Goal: Transaction & Acquisition: Purchase product/service

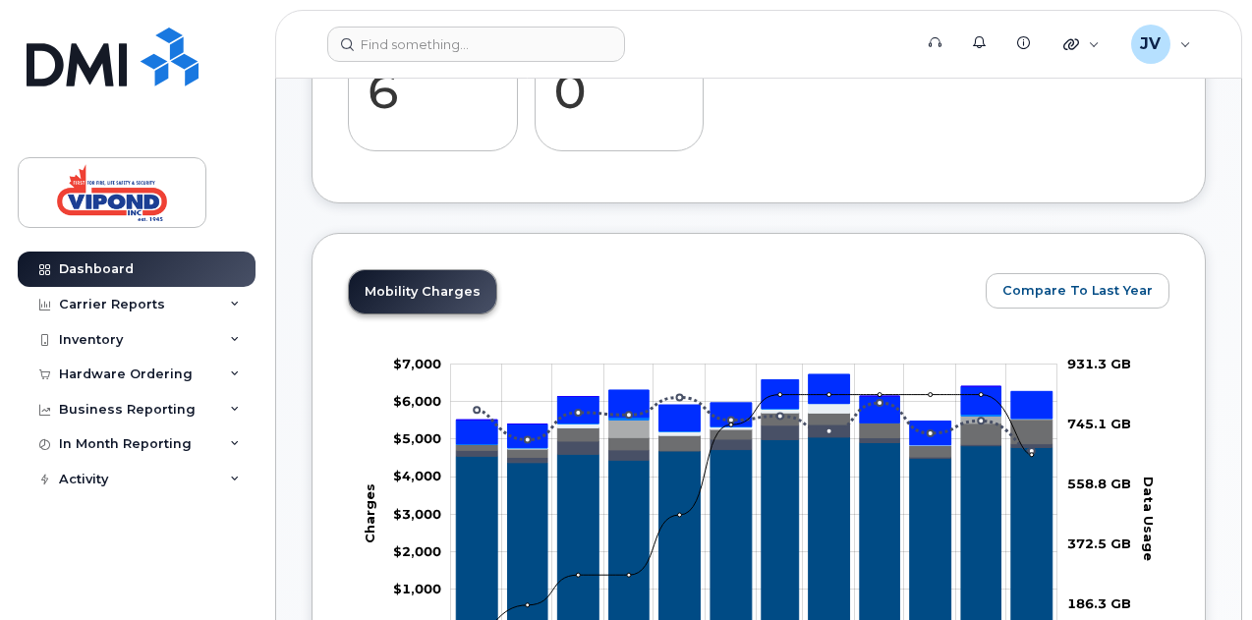
scroll to position [550, 0]
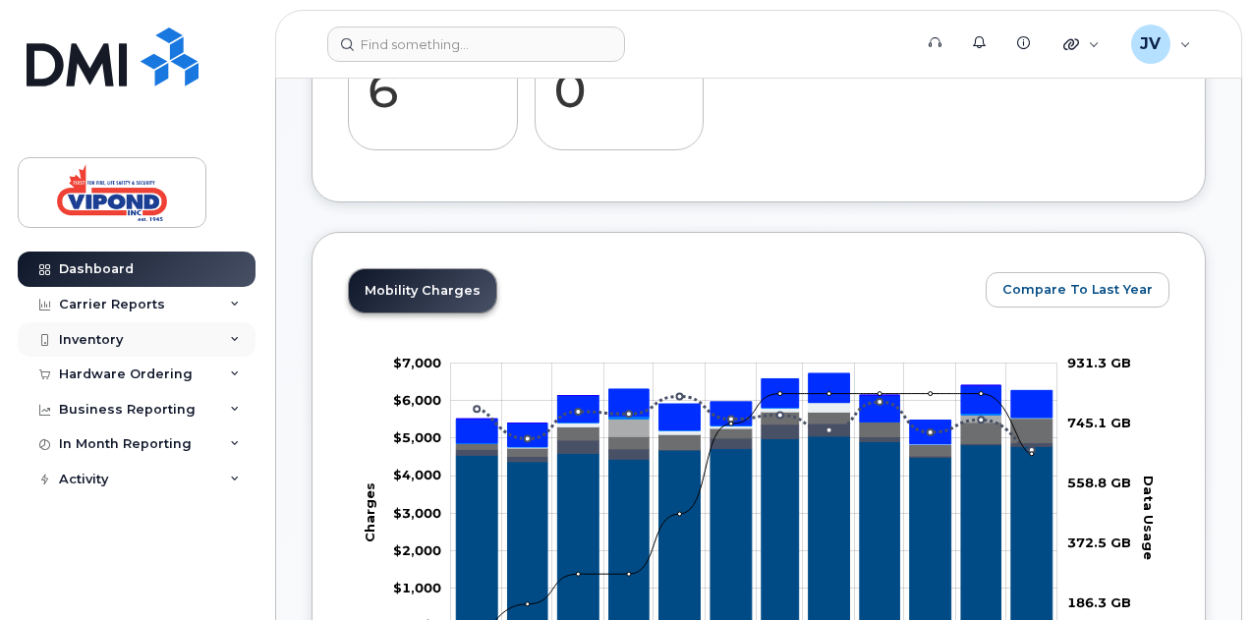
click at [132, 342] on div "Inventory" at bounding box center [137, 339] width 238 height 35
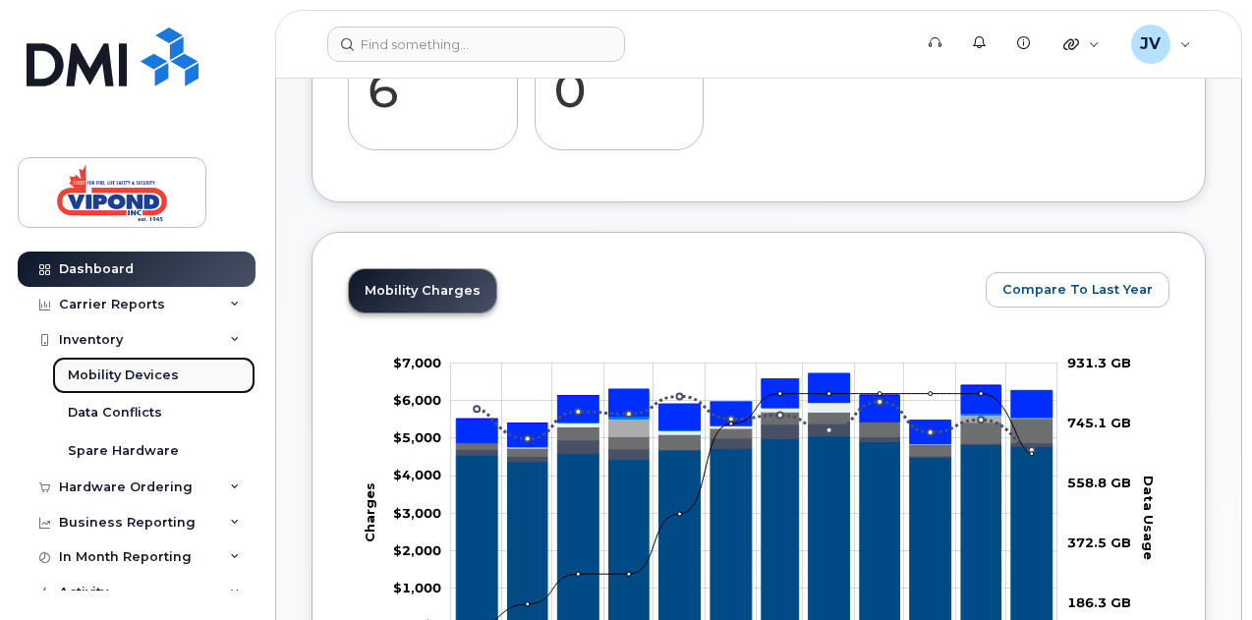
click at [146, 377] on div "Mobility Devices" at bounding box center [123, 376] width 111 height 18
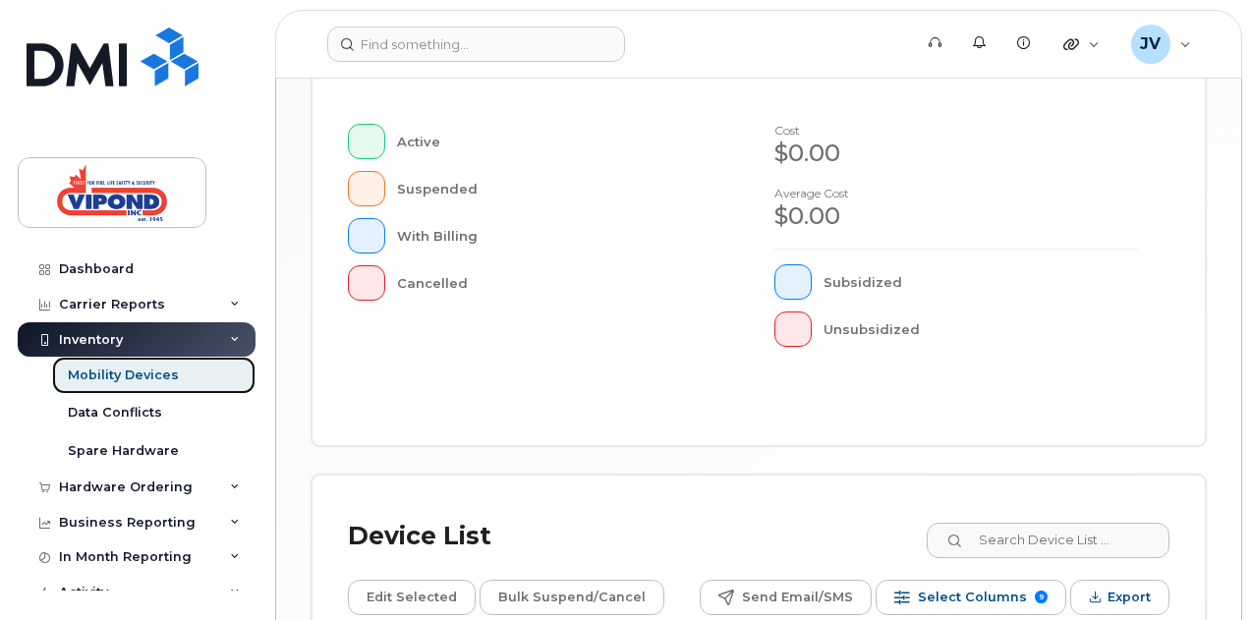
scroll to position [767, 0]
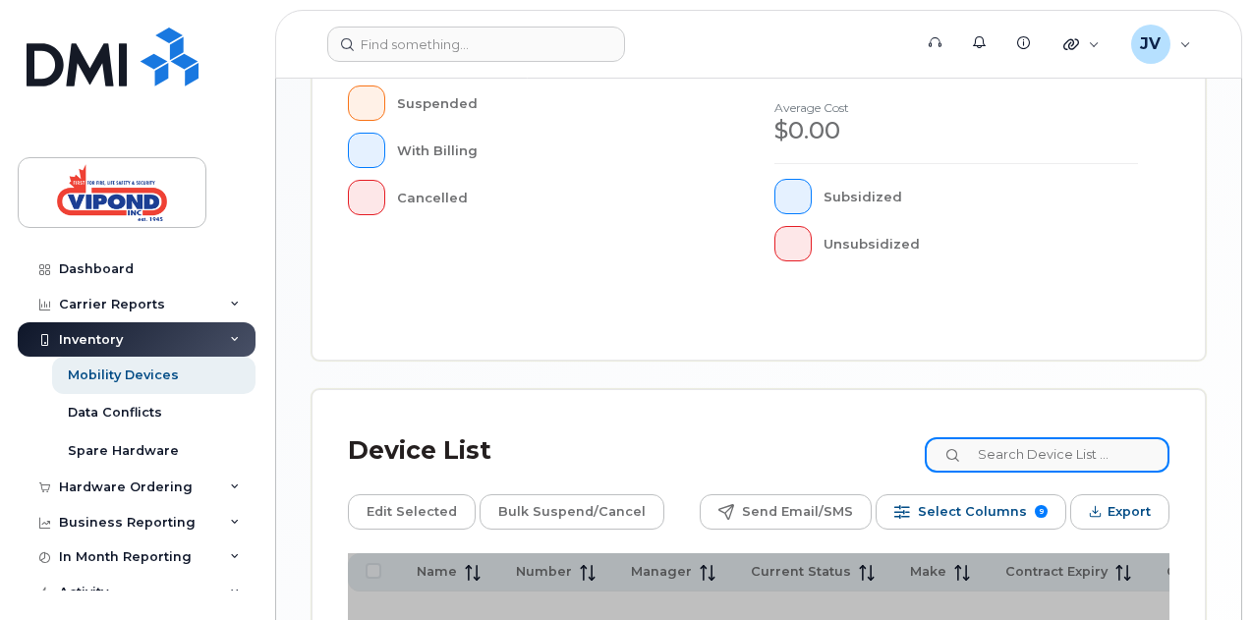
click at [1016, 437] on input at bounding box center [1047, 454] width 245 height 35
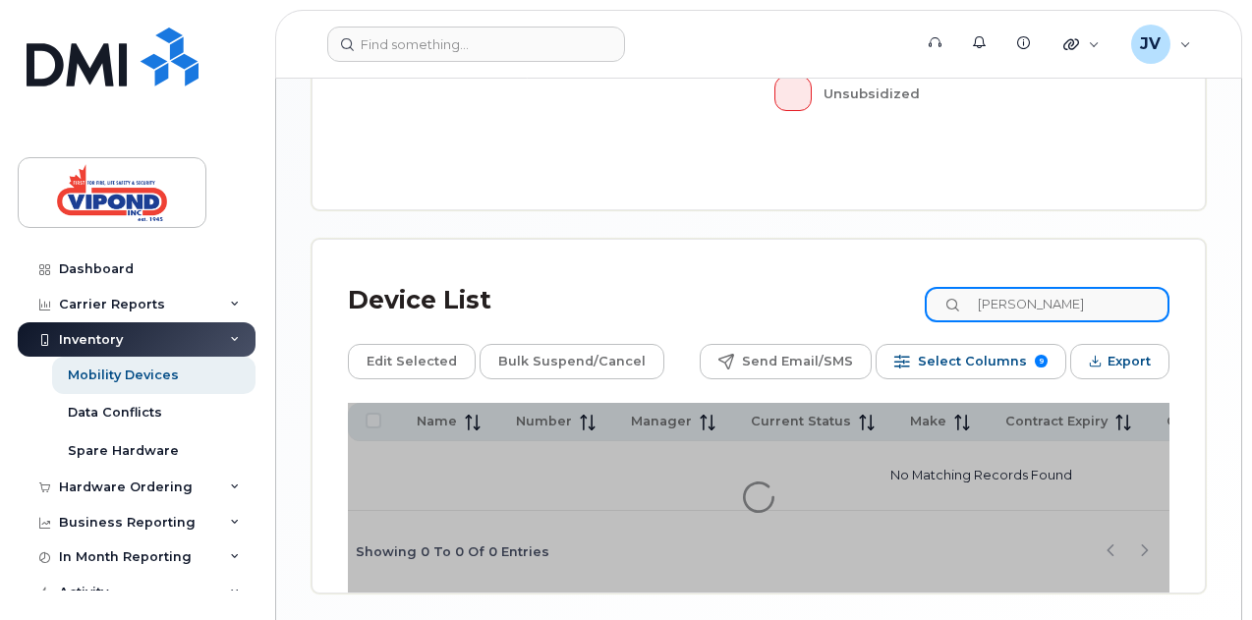
scroll to position [969, 0]
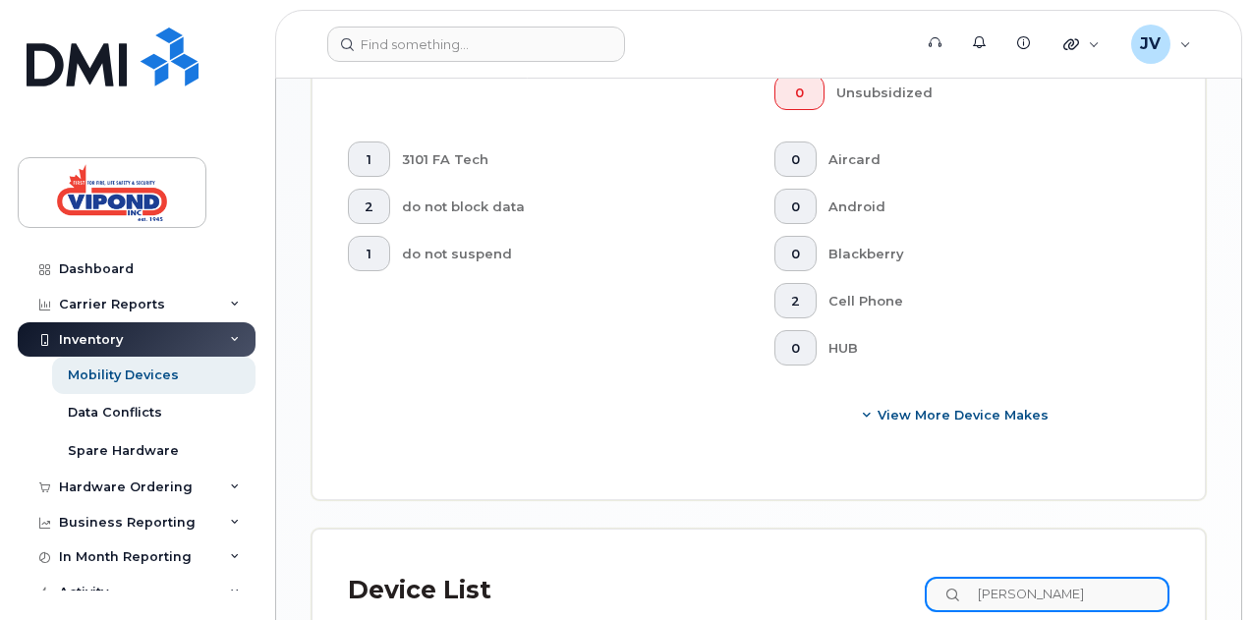
type input "ryan"
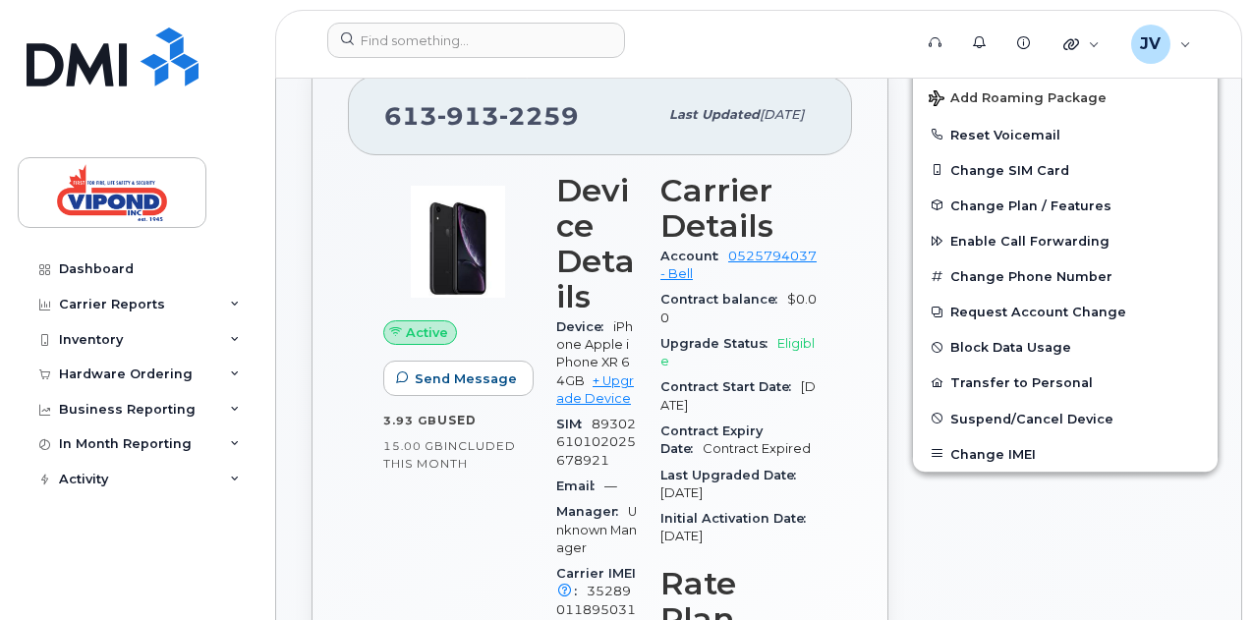
scroll to position [423, 0]
click at [594, 378] on link "+ Upgrade Device" at bounding box center [595, 389] width 78 height 32
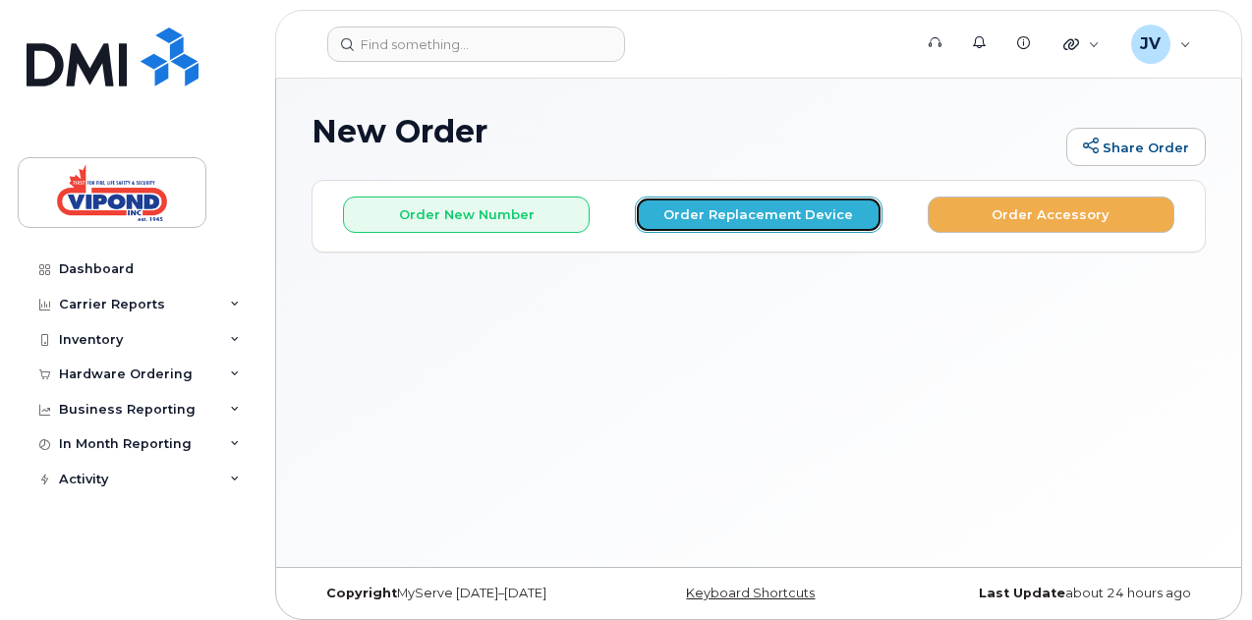
click at [748, 209] on button "Order Replacement Device" at bounding box center [758, 215] width 247 height 36
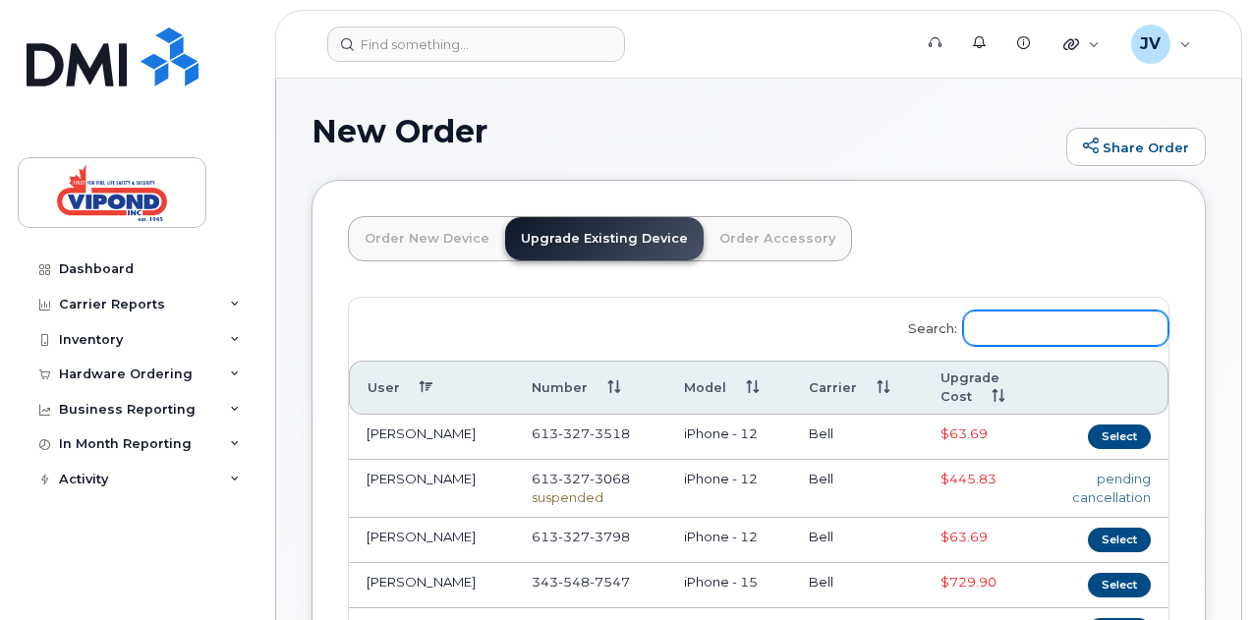
click at [963, 316] on input "Search:" at bounding box center [1065, 328] width 205 height 35
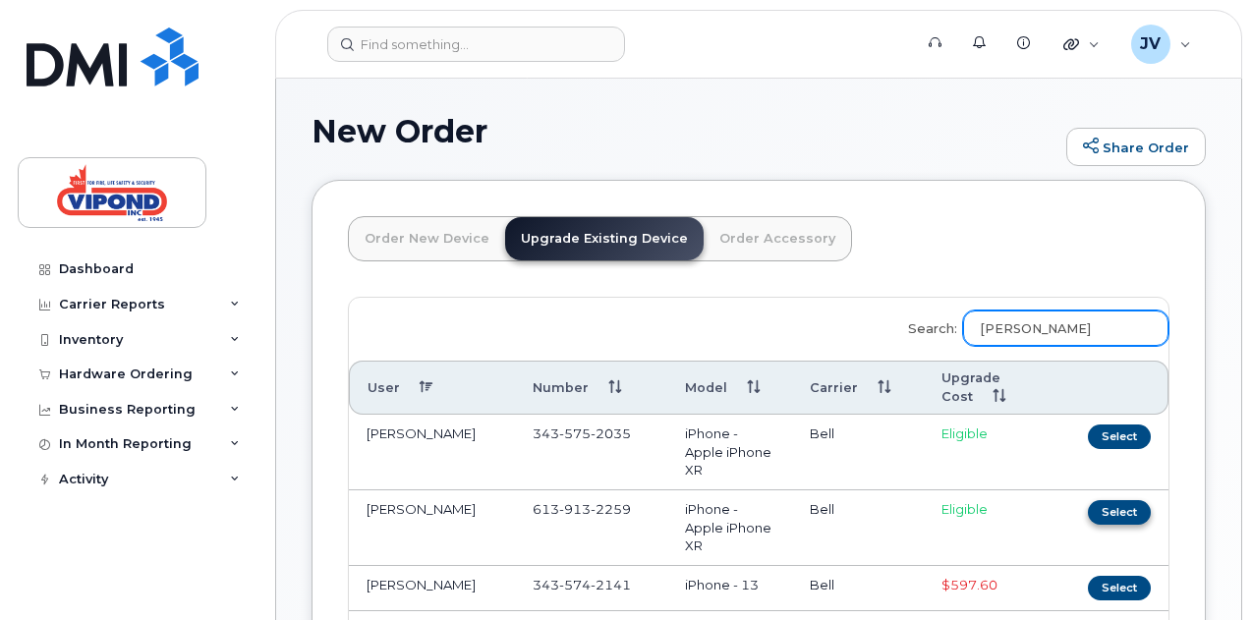
type input "ryan"
click at [1088, 510] on button "Select" at bounding box center [1119, 512] width 63 height 25
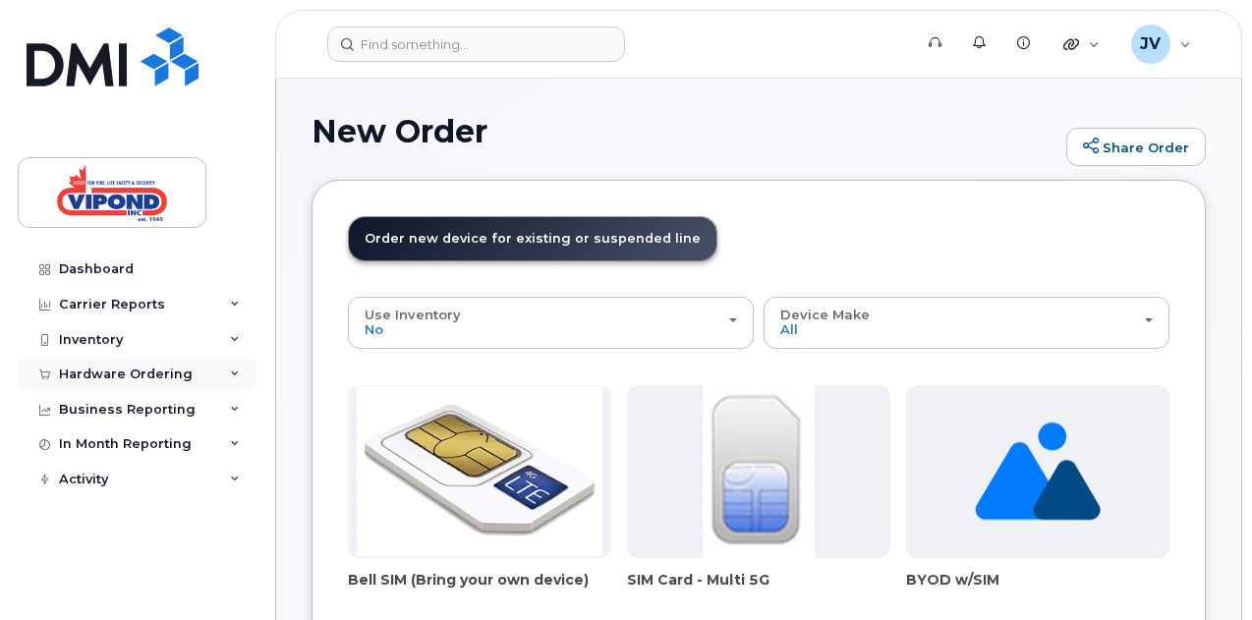
click at [183, 379] on div "Hardware Ordering" at bounding box center [126, 375] width 134 height 16
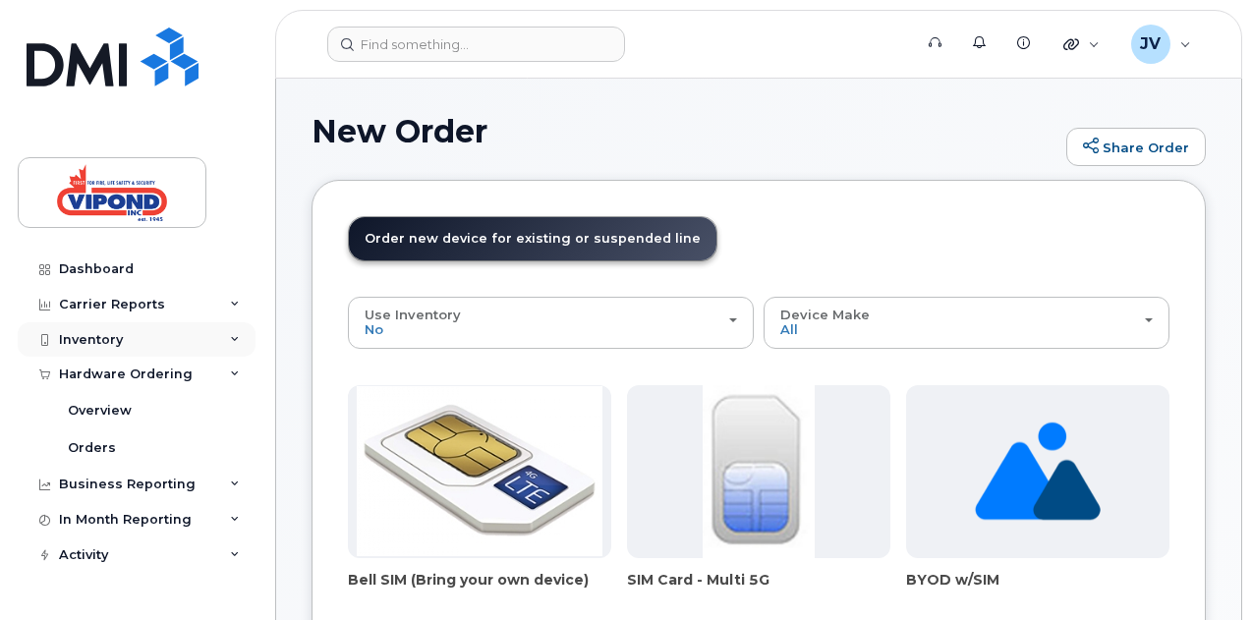
click at [148, 340] on div "Inventory" at bounding box center [137, 339] width 238 height 35
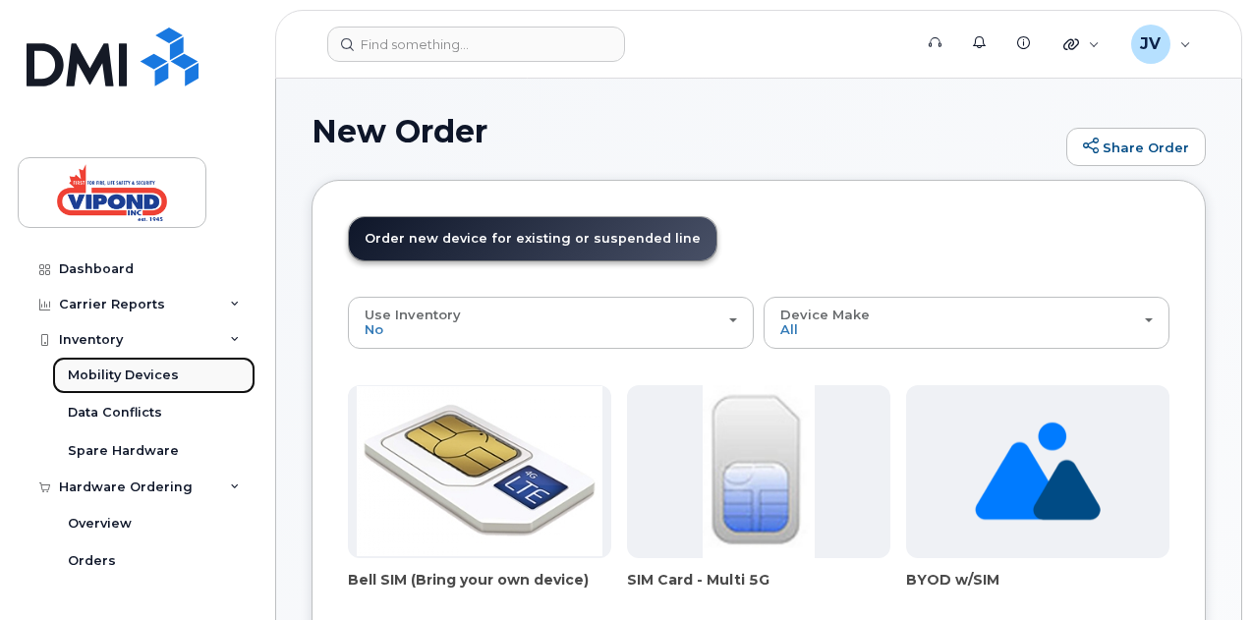
click at [159, 375] on div "Mobility Devices" at bounding box center [123, 376] width 111 height 18
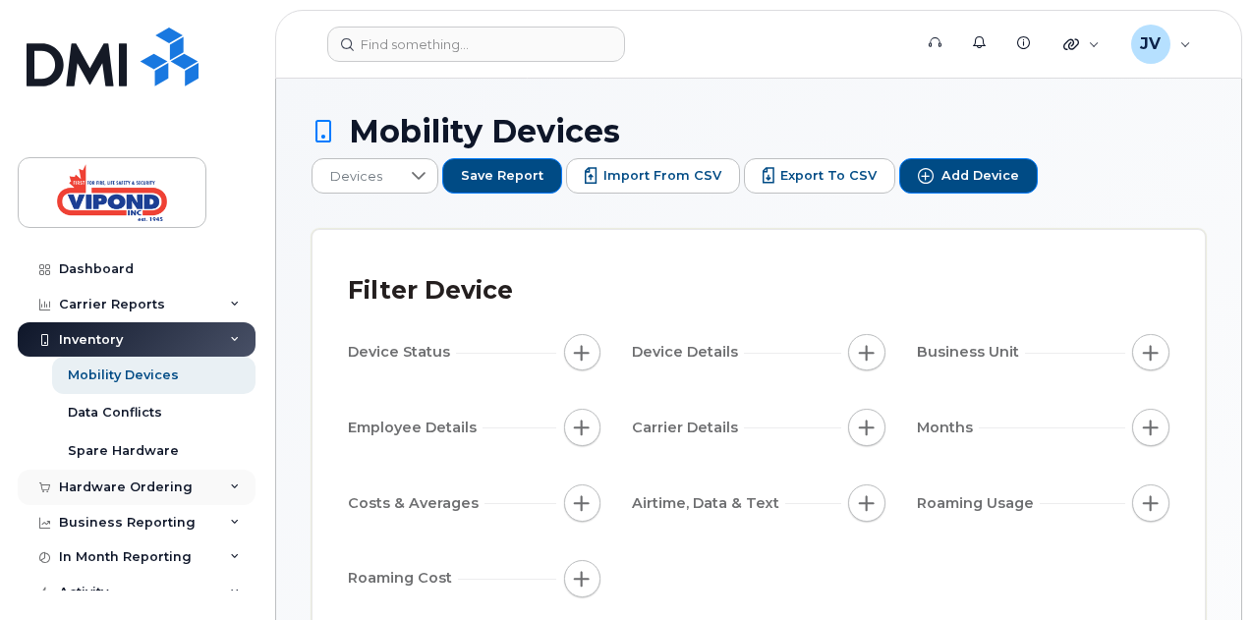
click at [138, 492] on div "Hardware Ordering" at bounding box center [126, 488] width 134 height 16
click at [104, 556] on div "Orders" at bounding box center [92, 561] width 48 height 18
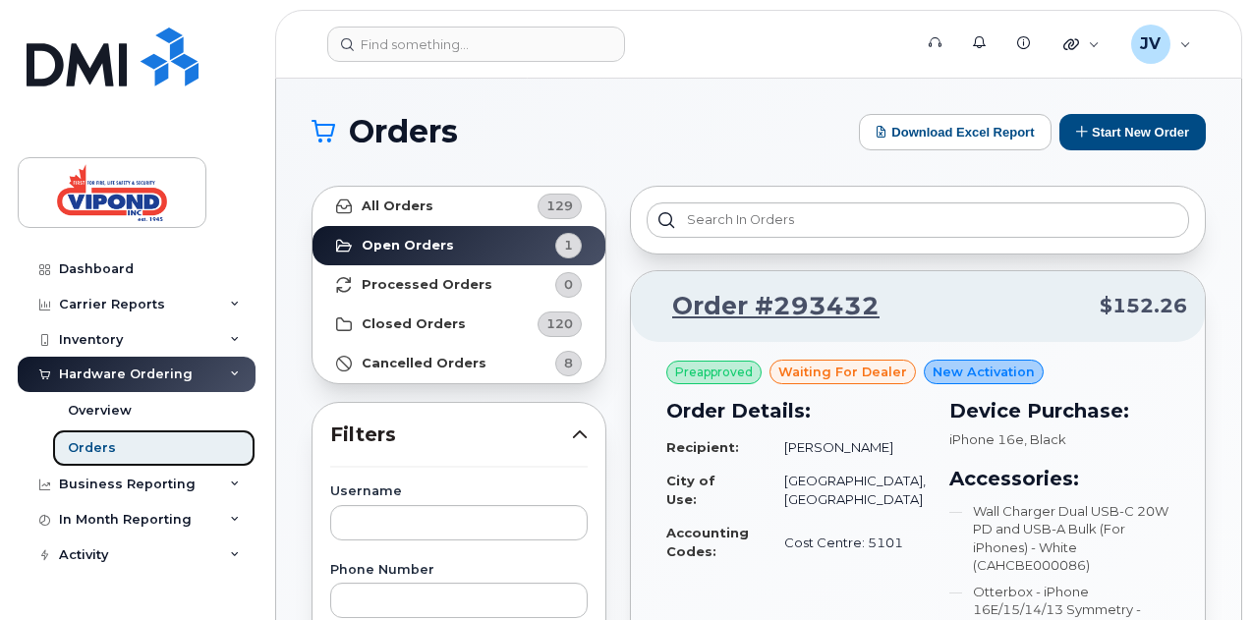
scroll to position [115, 0]
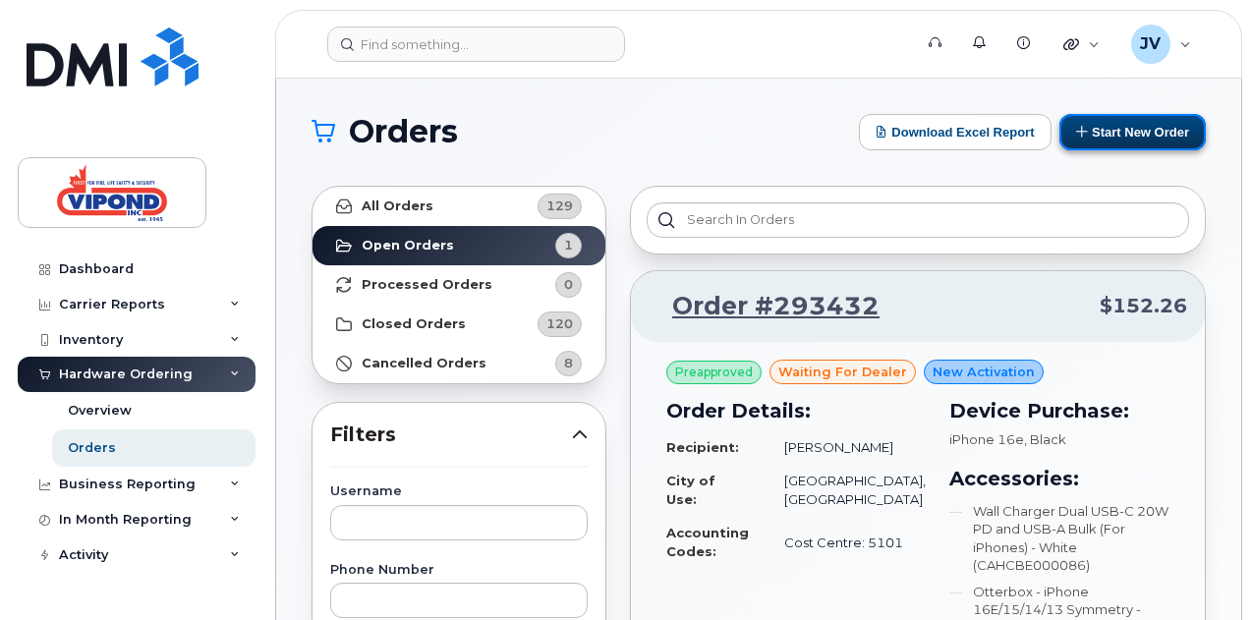
click at [1130, 130] on button "Start New Order" at bounding box center [1133, 132] width 146 height 36
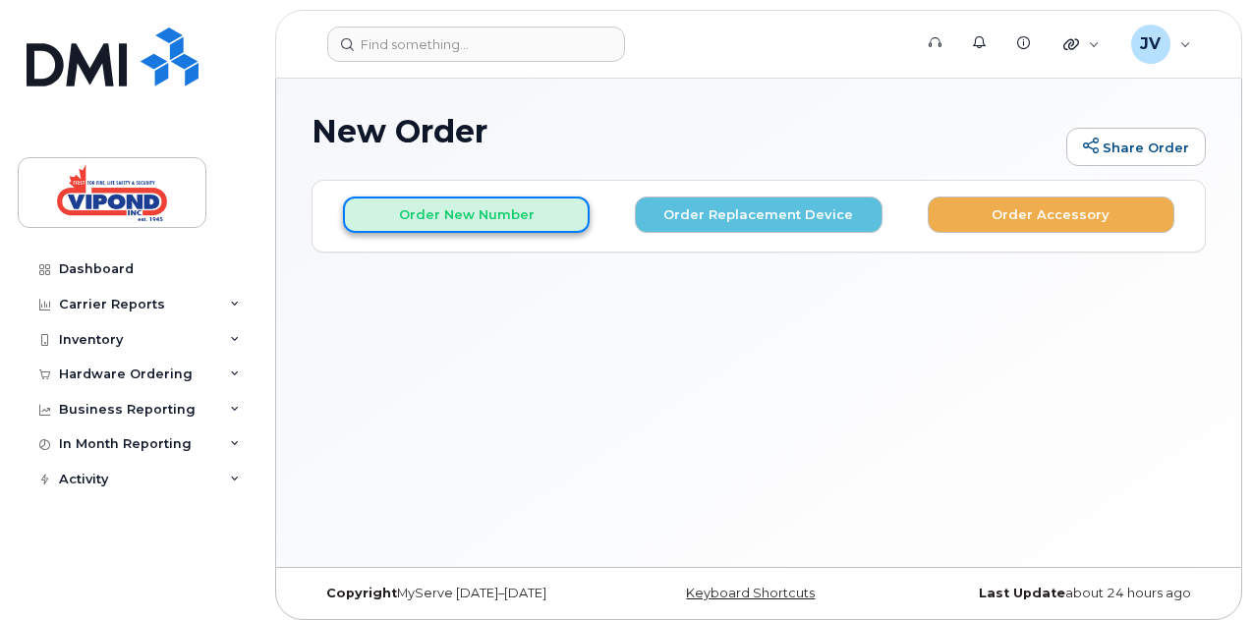
click at [480, 215] on button "Order New Number" at bounding box center [466, 215] width 247 height 36
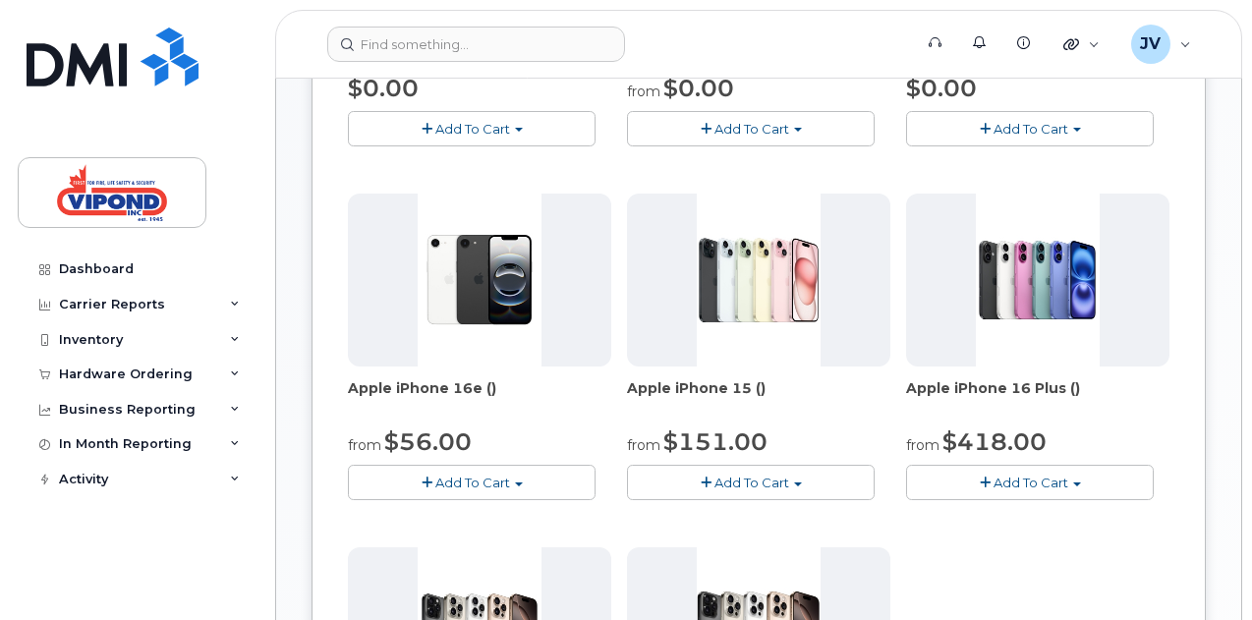
scroll to position [551, 0]
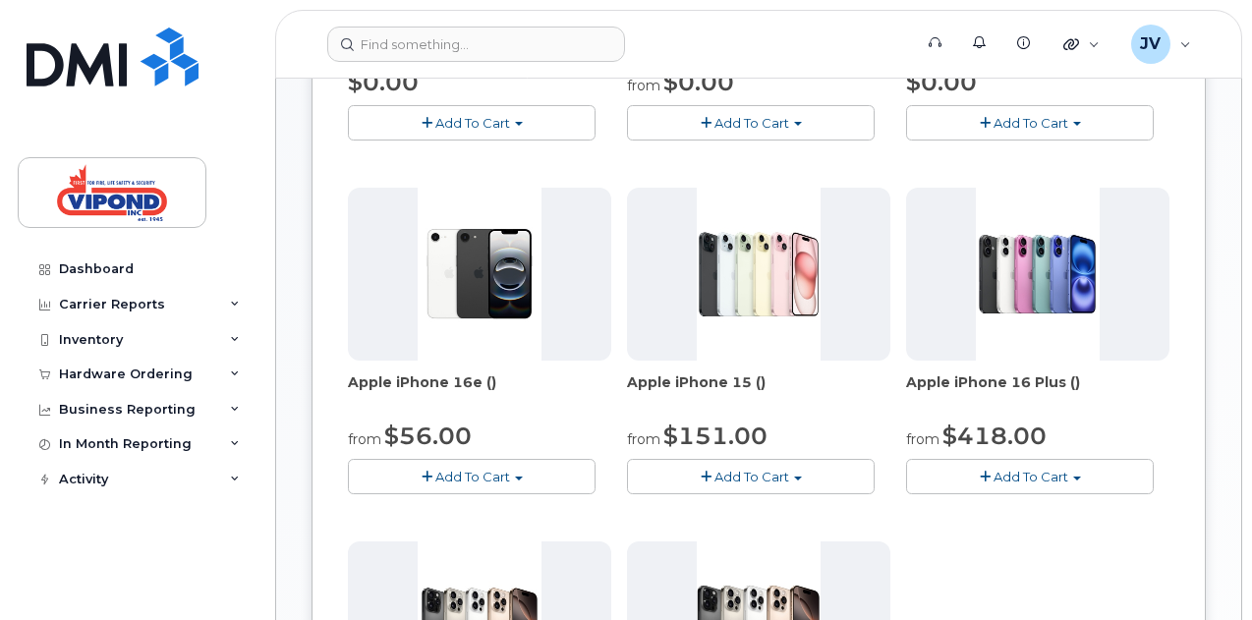
click at [448, 477] on span "Add To Cart" at bounding box center [472, 477] width 75 height 16
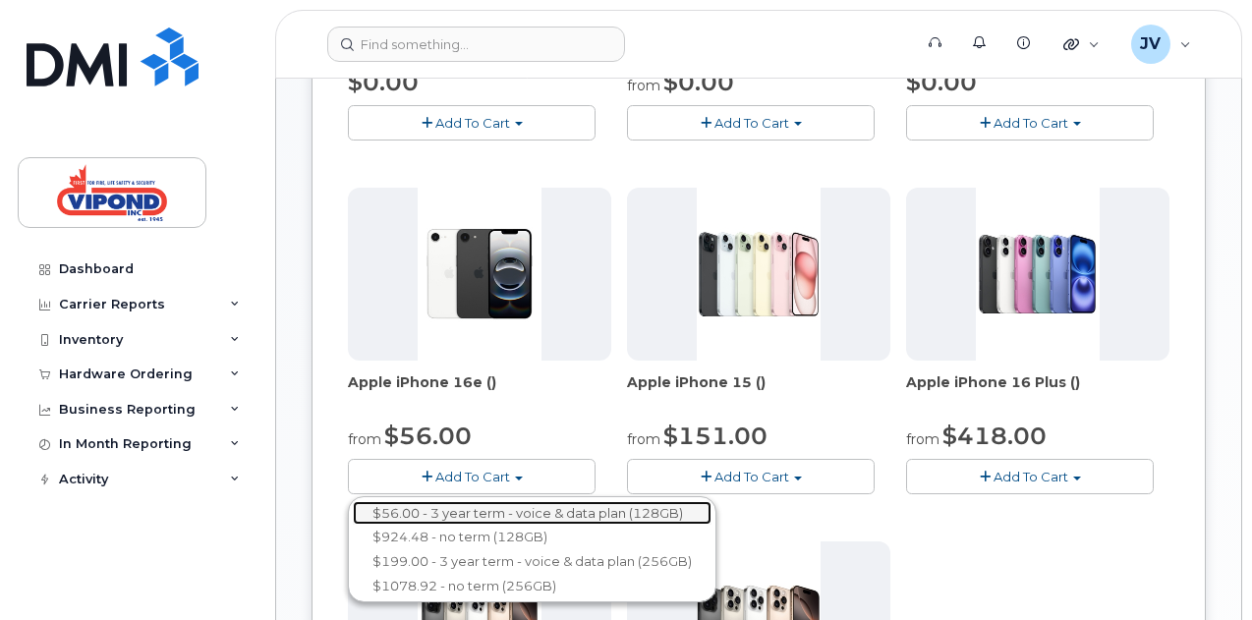
click at [488, 516] on link "$56.00 - 3 year term - voice & data plan (128GB)" at bounding box center [532, 513] width 359 height 25
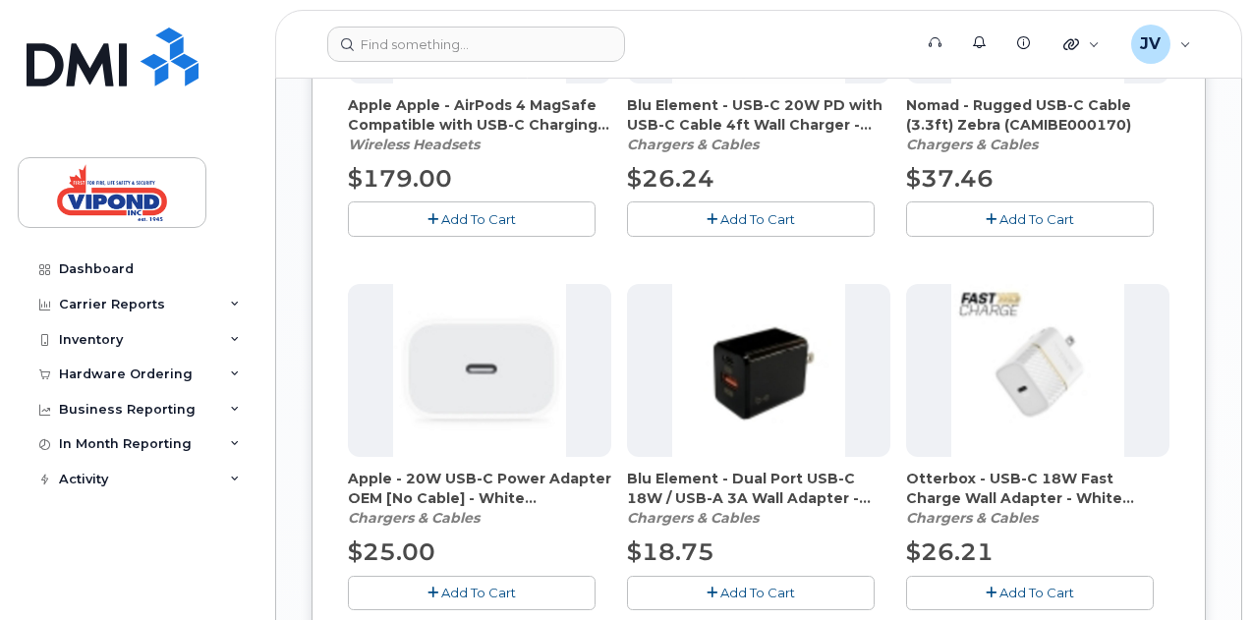
scroll to position [1657, 0]
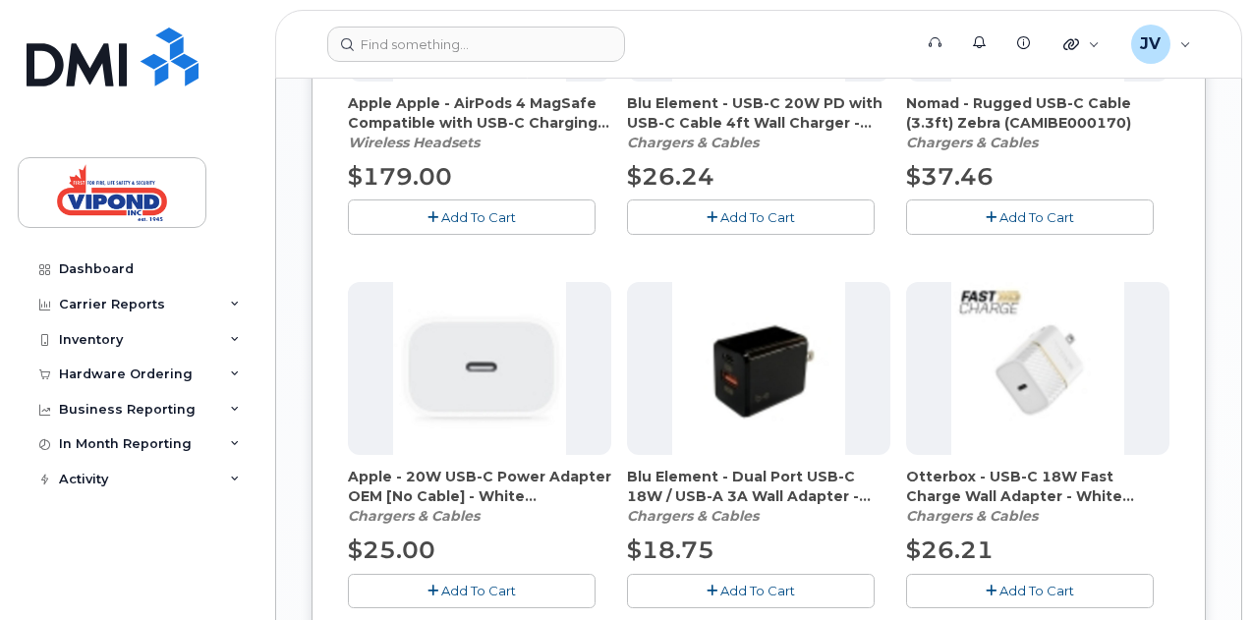
click at [441, 591] on span "Add To Cart" at bounding box center [478, 591] width 75 height 16
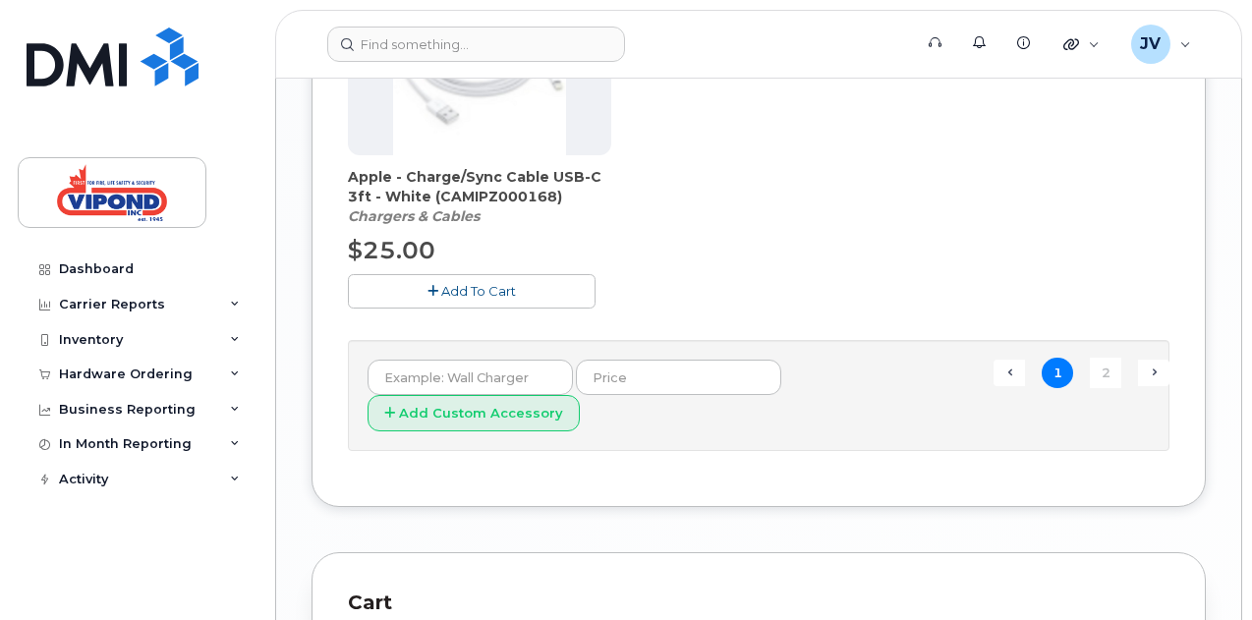
scroll to position [2323, 0]
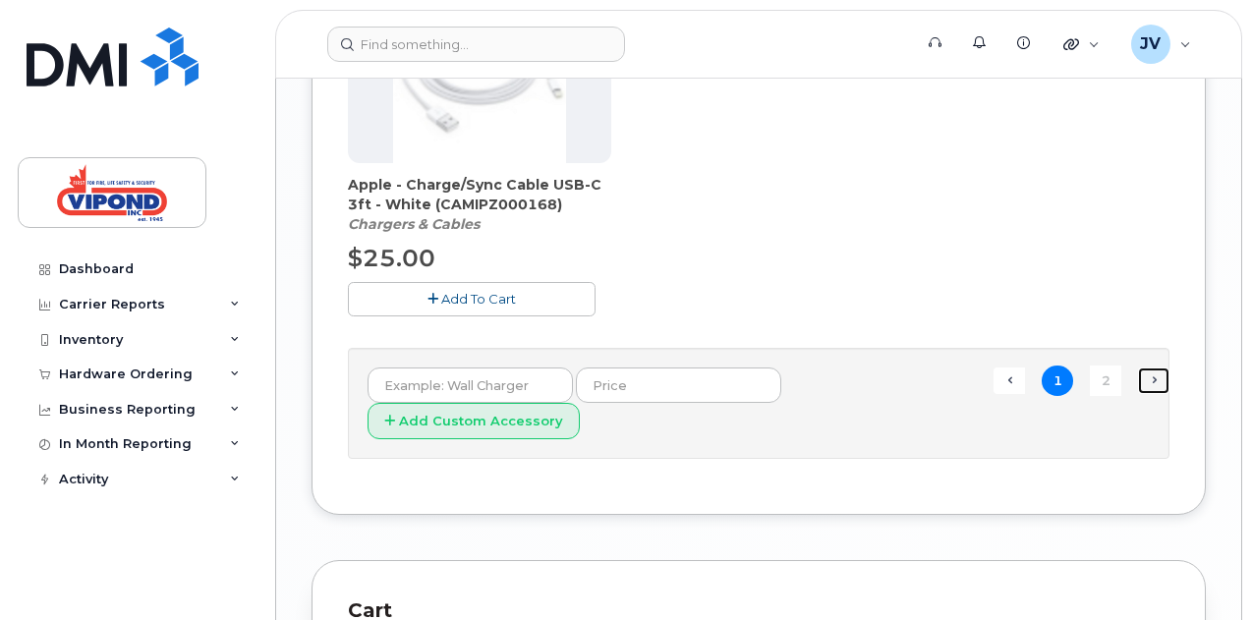
click at [1138, 374] on link "Next →" at bounding box center [1153, 381] width 31 height 26
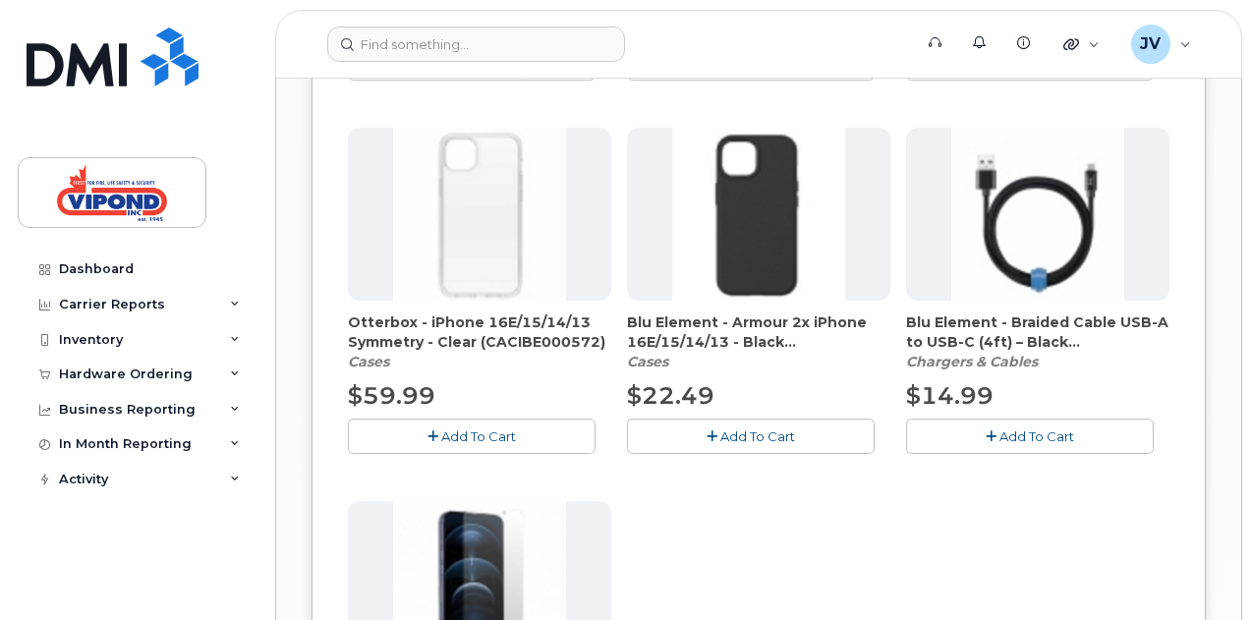
scroll to position [1090, 0]
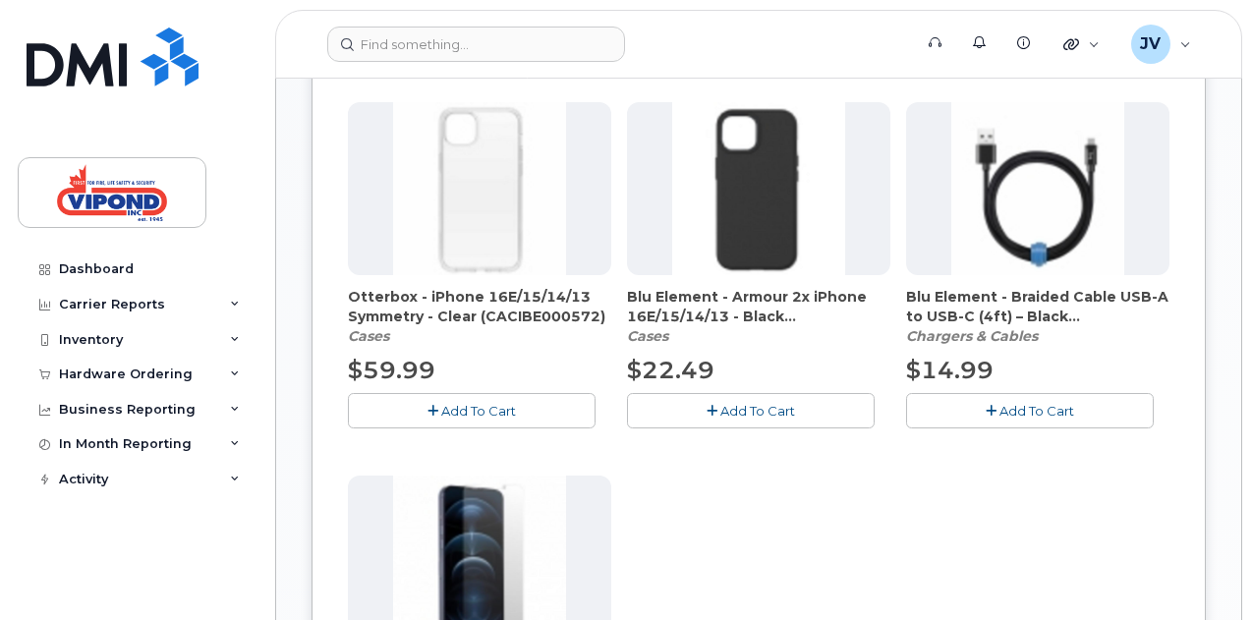
click at [721, 409] on span "Add To Cart" at bounding box center [758, 411] width 75 height 16
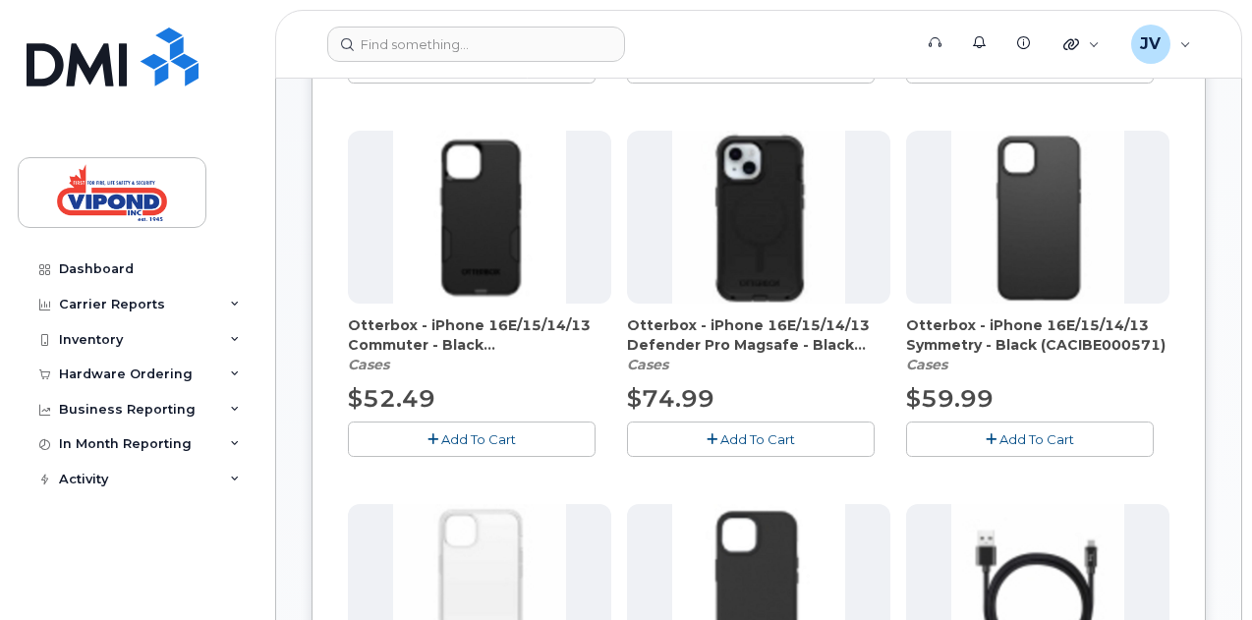
scroll to position [693, 0]
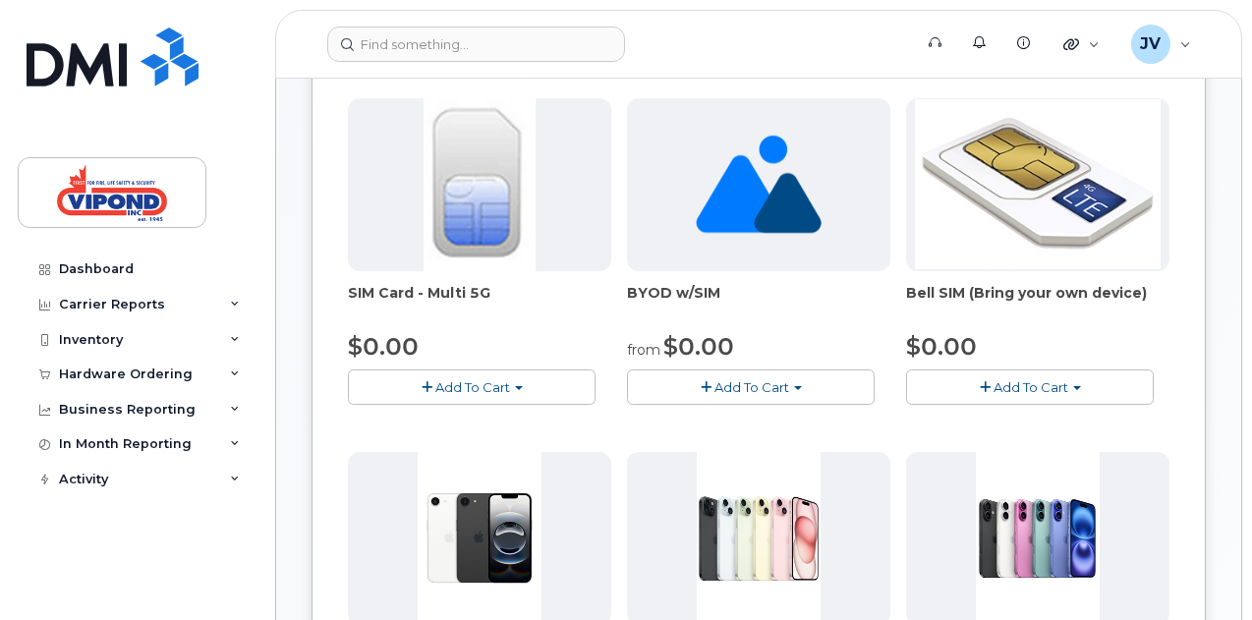
scroll to position [289, 0]
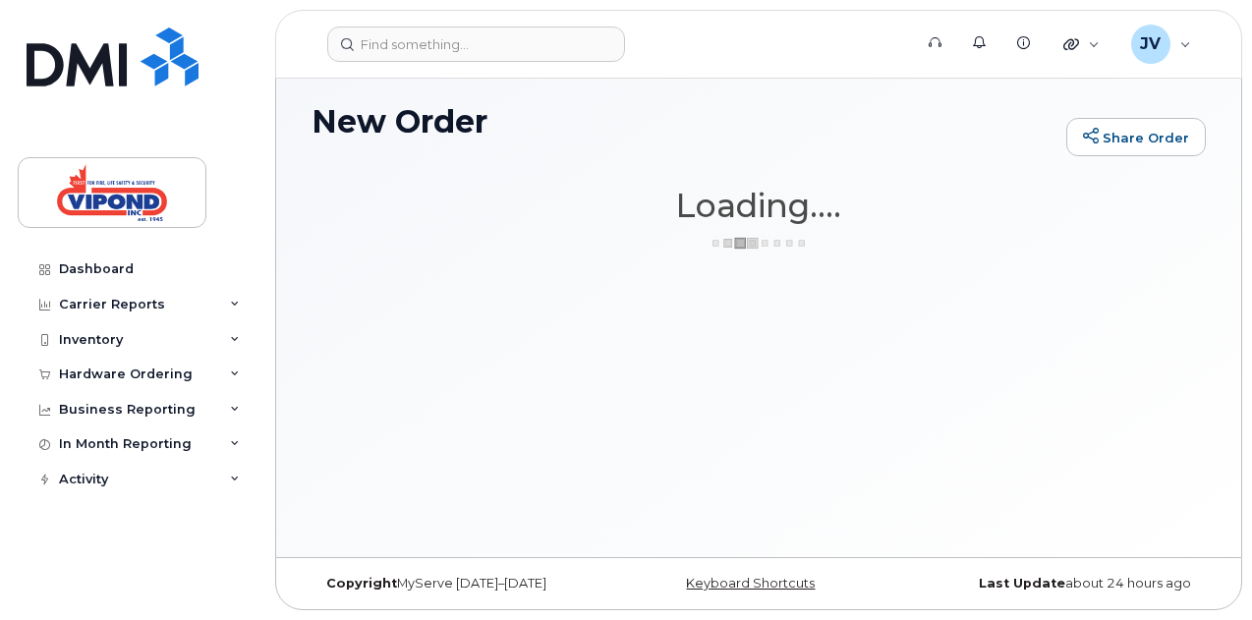
scroll to position [9, 0]
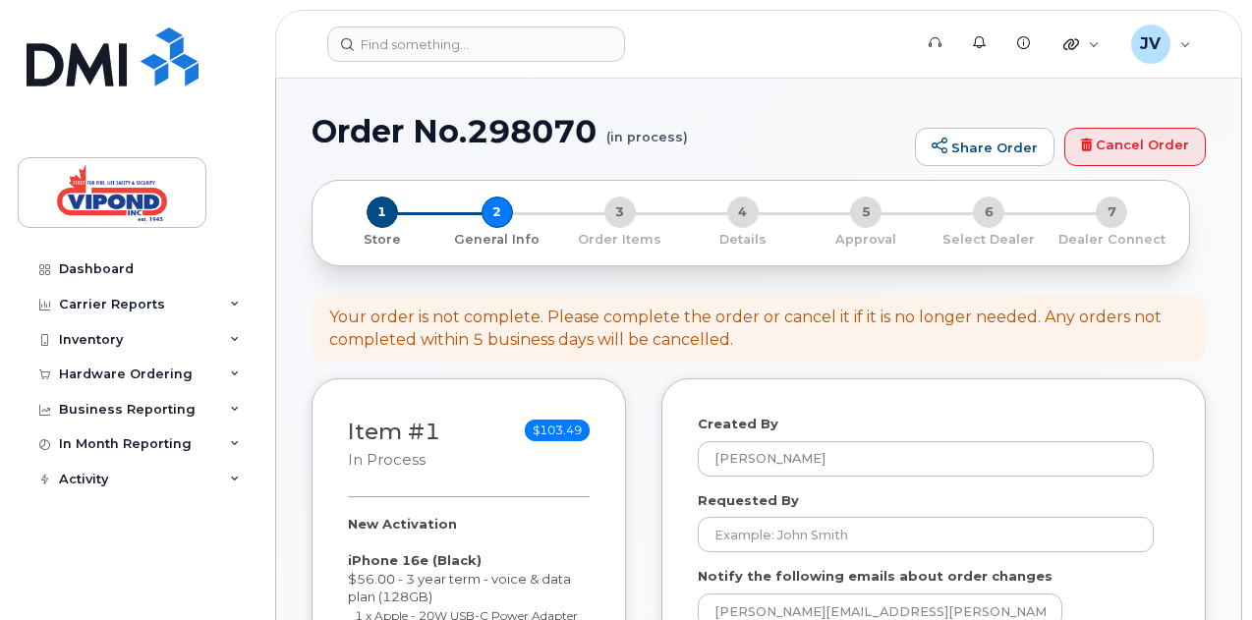
select select
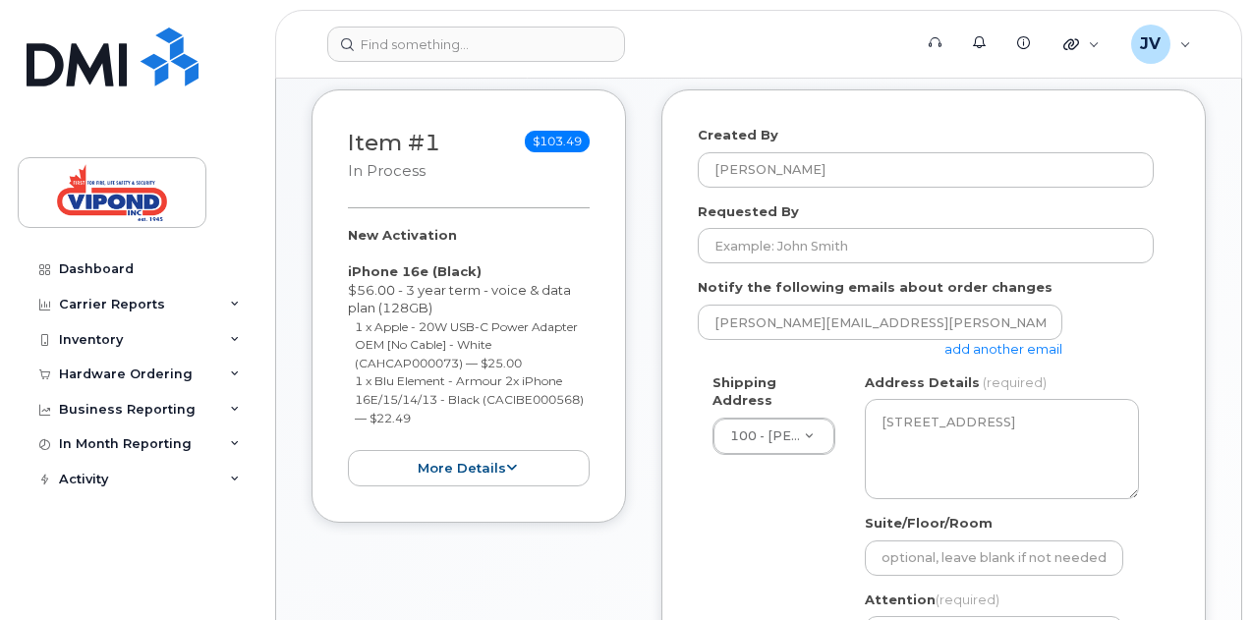
scroll to position [290, 0]
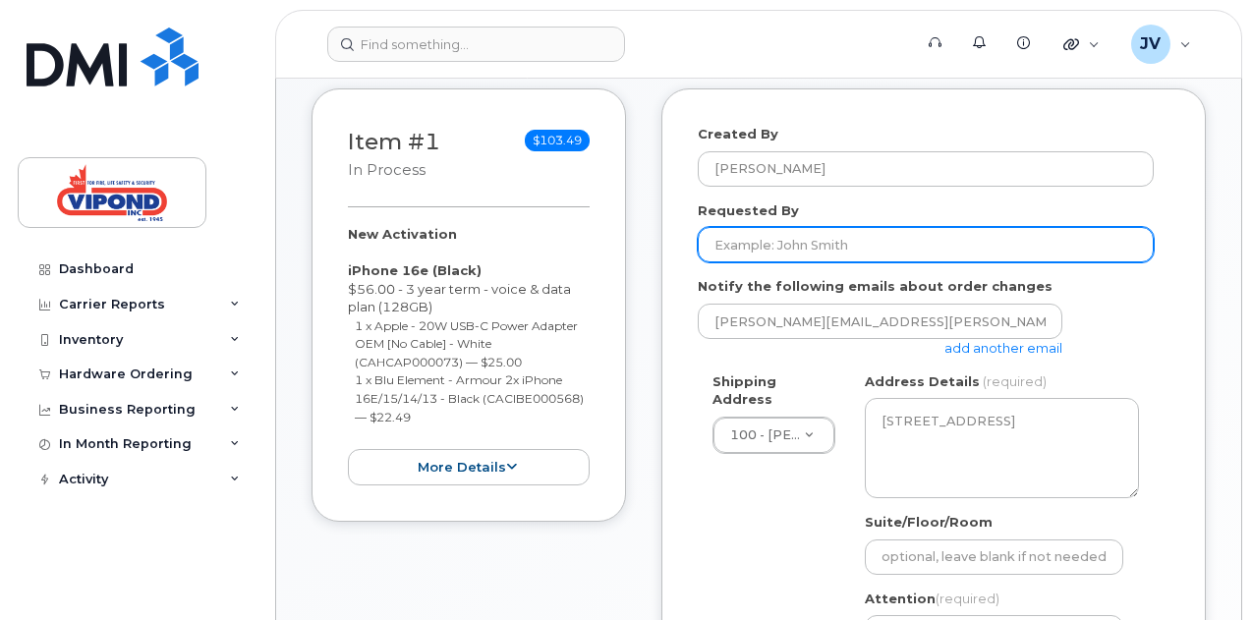
click at [890, 241] on input "Requested By" at bounding box center [926, 244] width 456 height 35
type input "[PERSON_NAME]"
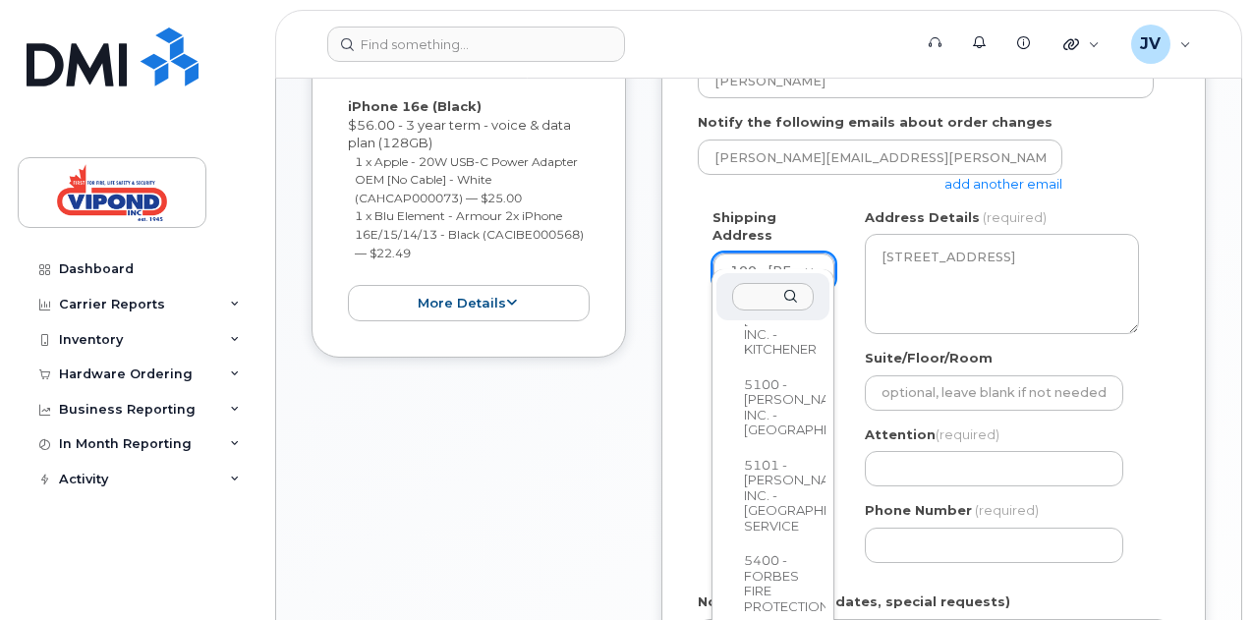
scroll to position [2371, 0]
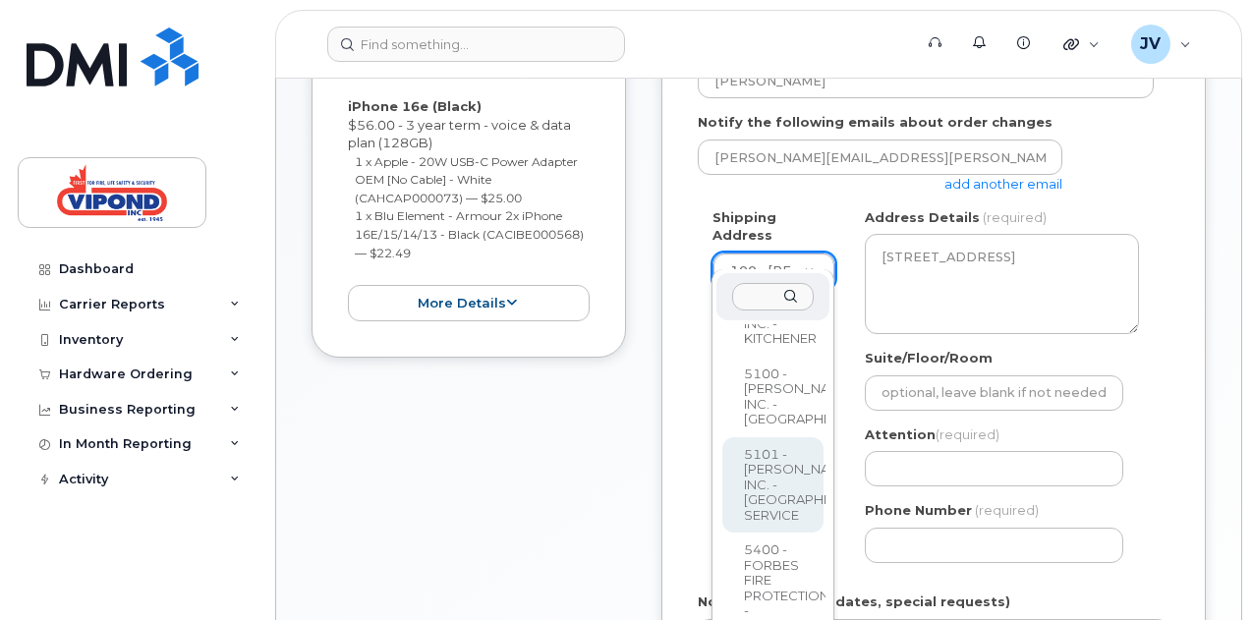
select select
type textarea "34 Bentley Avenue Ottawa Ontario K2E 6T8"
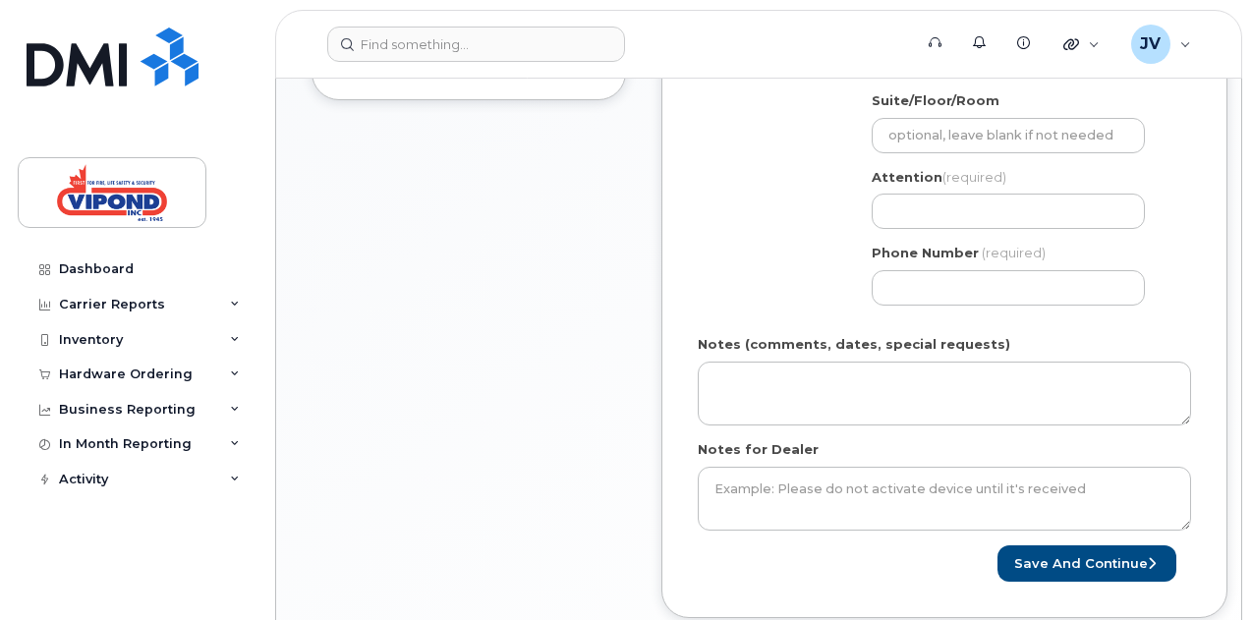
scroll to position [718, 0]
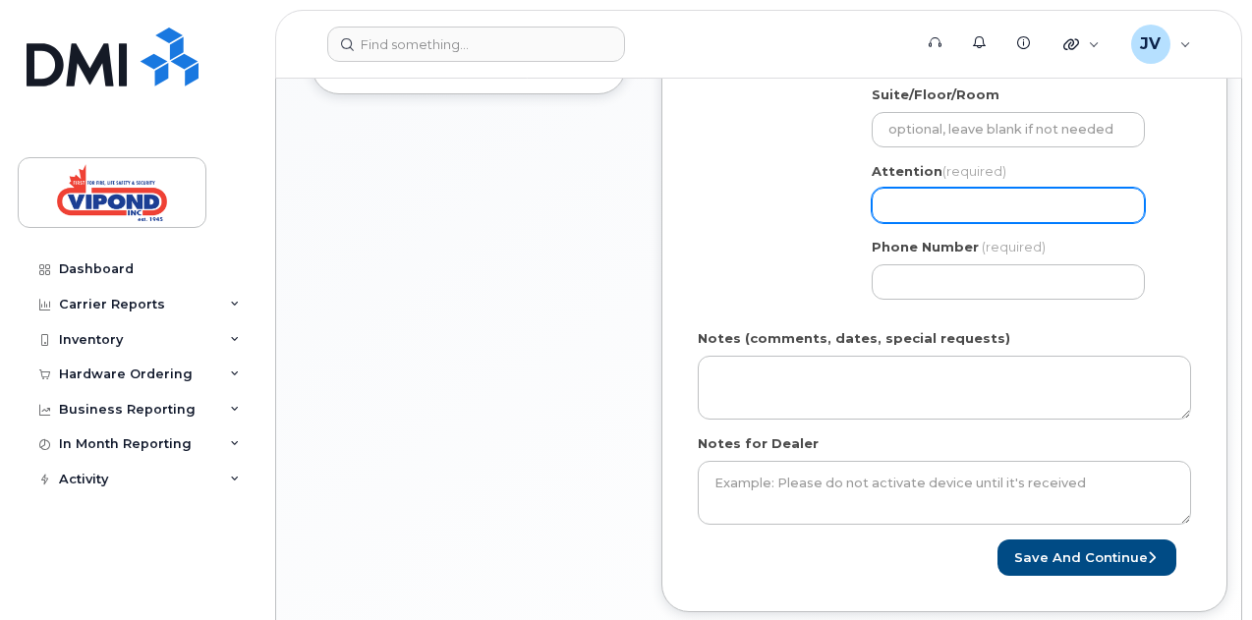
click at [979, 214] on input "Attention (required)" at bounding box center [1008, 205] width 273 height 35
type input "[PERSON_NAME]"
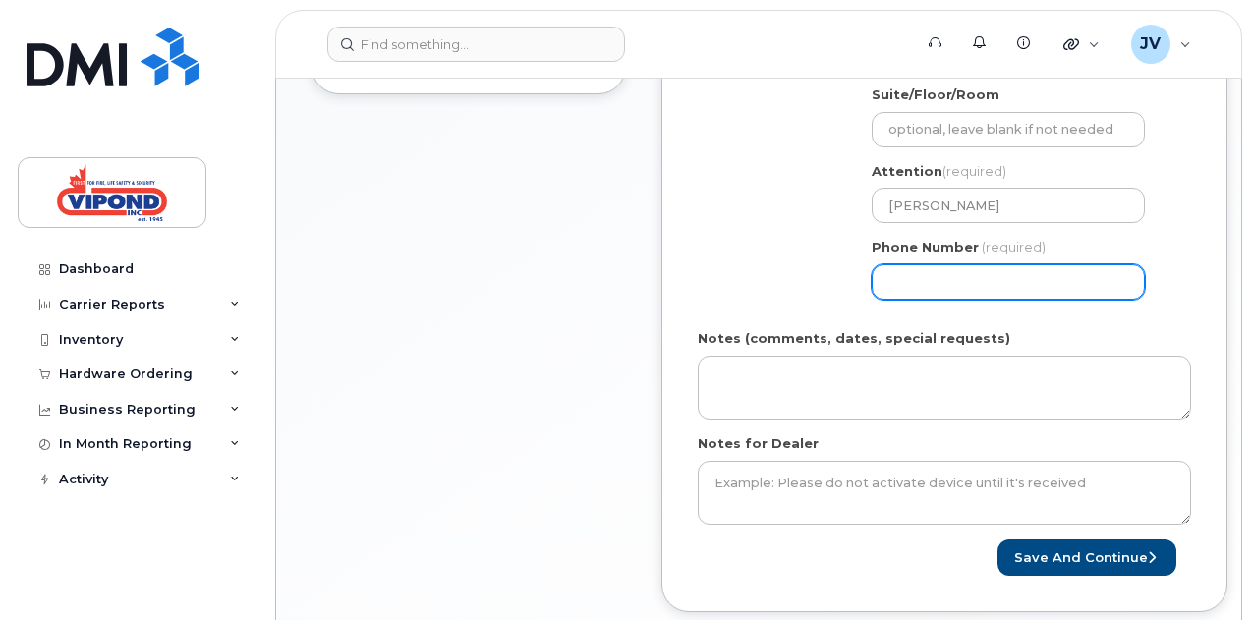
click at [944, 292] on input "Phone Number" at bounding box center [1008, 281] width 273 height 35
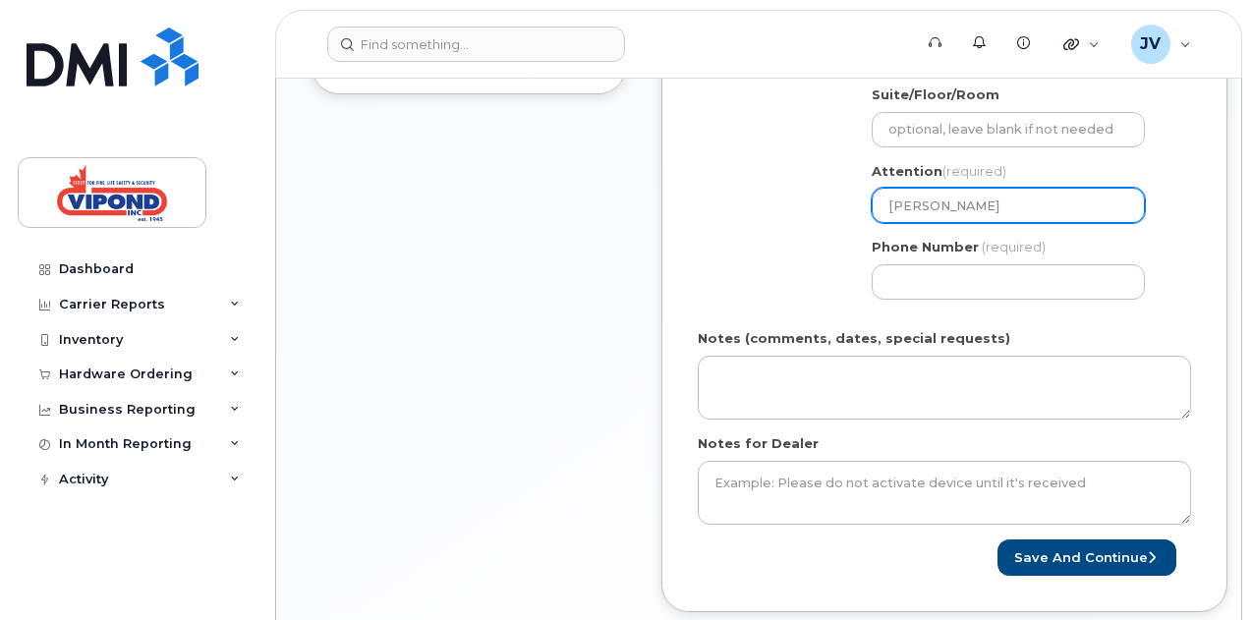
drag, startPoint x: 991, startPoint y: 204, endPoint x: 778, endPoint y: 206, distance: 213.3
click at [778, 206] on div "Shipping Address 5101 - VIPOND INC. - OTTAWA SERVICE 100 - VIPOND INC. - HEAD O…" at bounding box center [937, 130] width 478 height 370
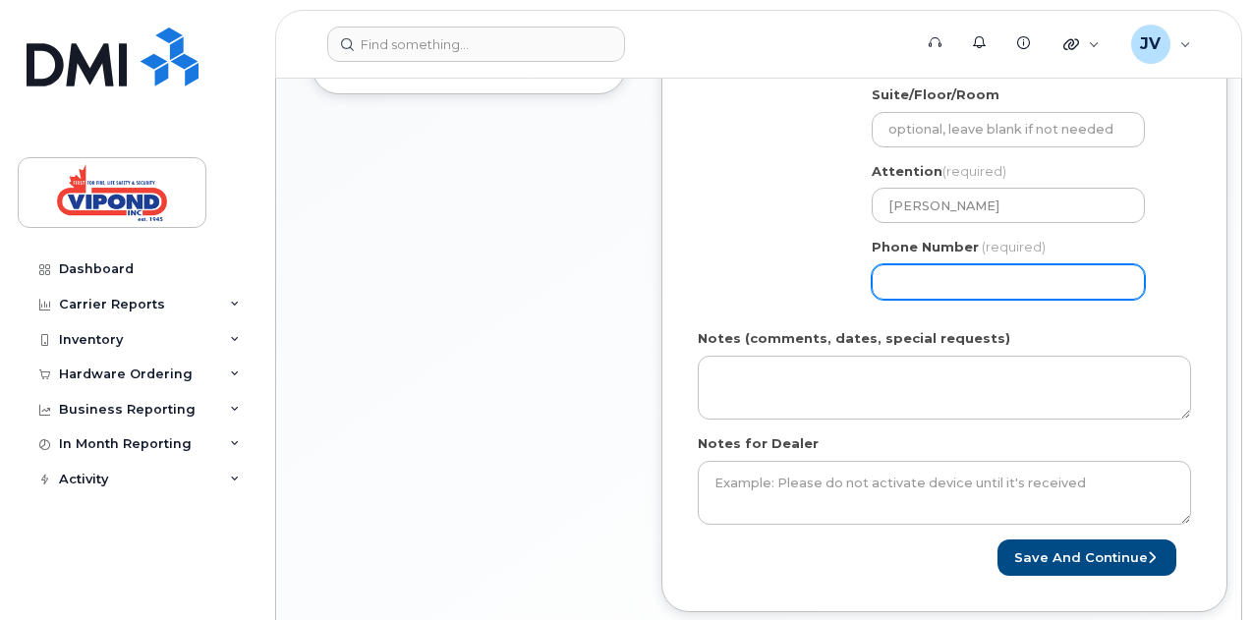
click at [916, 270] on input "Phone Number" at bounding box center [1008, 281] width 273 height 35
select select
type input "613225053"
select select
type input "6132250538"
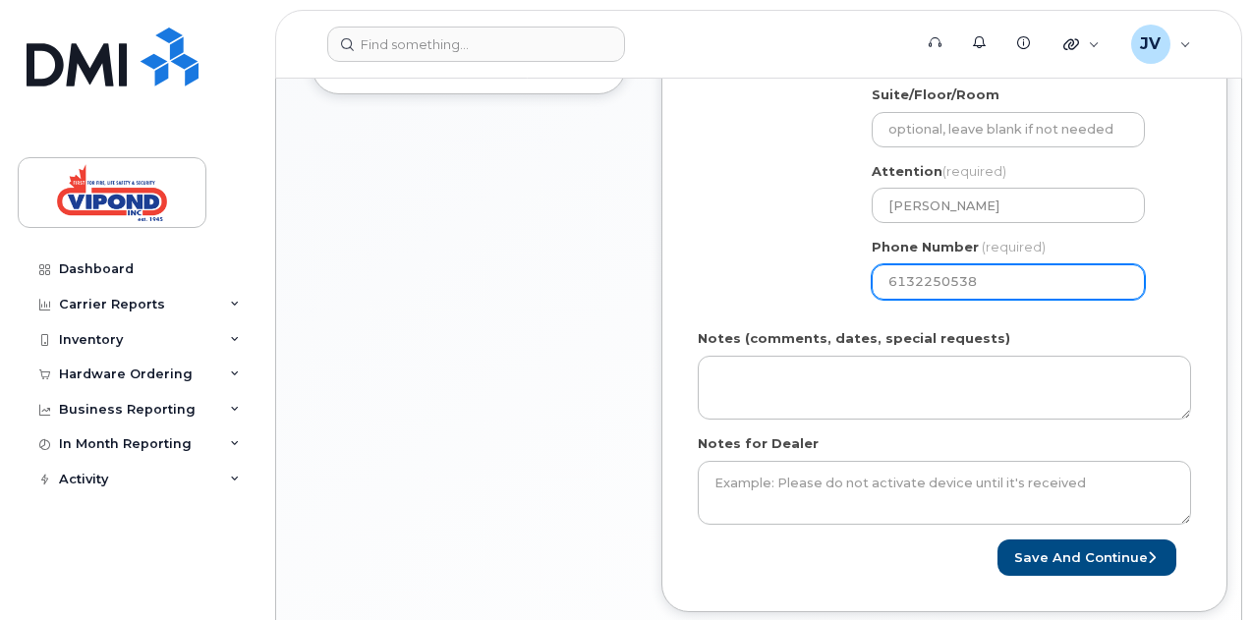
select select
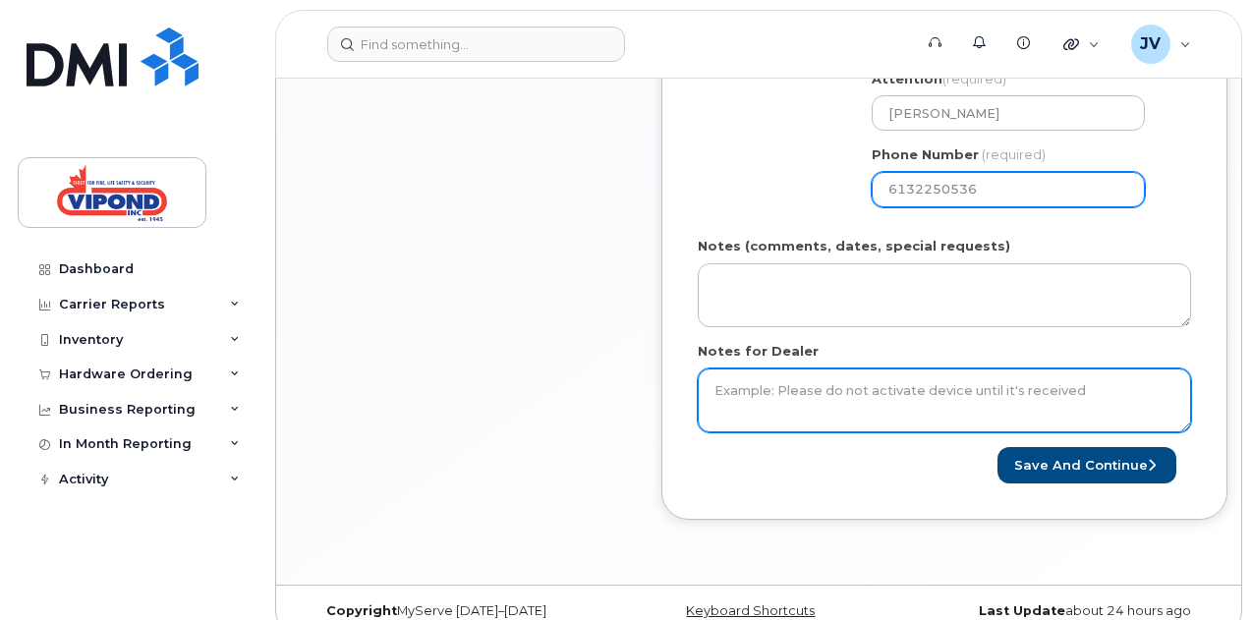
scroll to position [812, 0]
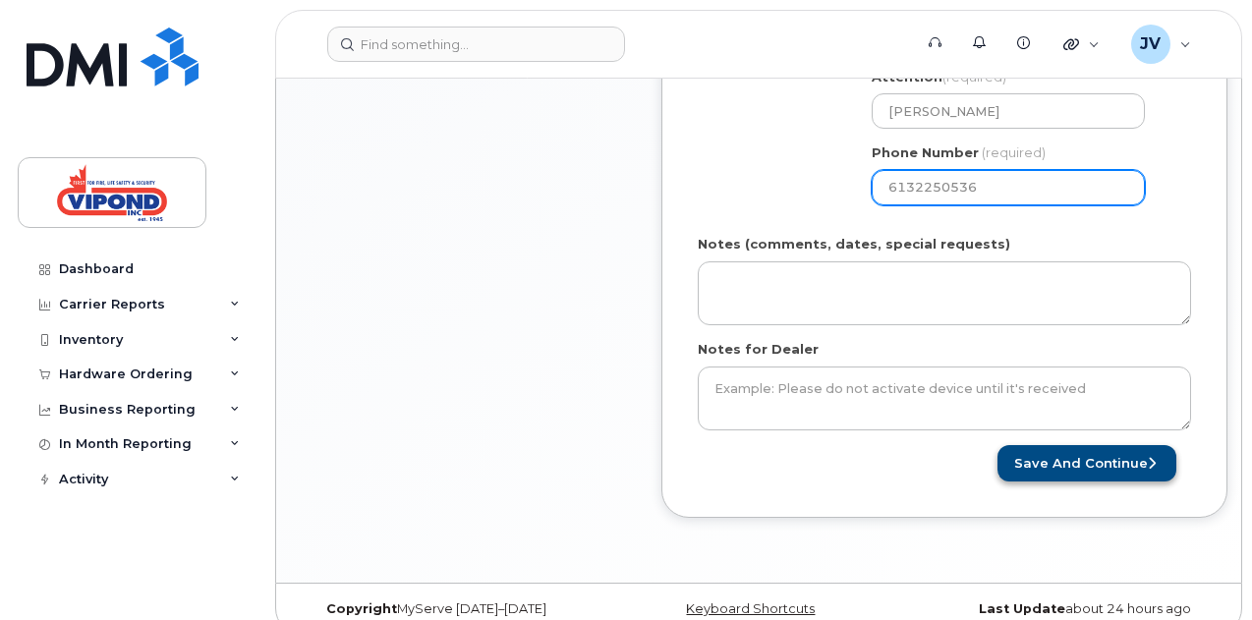
type input "6132250536"
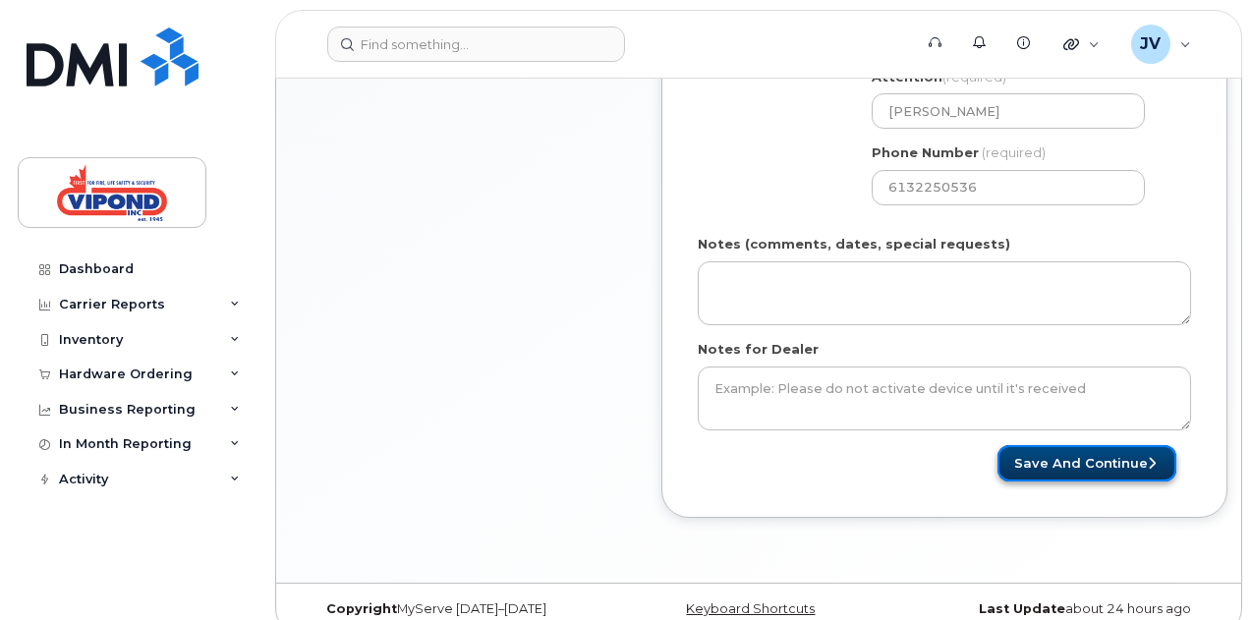
click at [1040, 463] on button "Save and Continue" at bounding box center [1087, 463] width 179 height 36
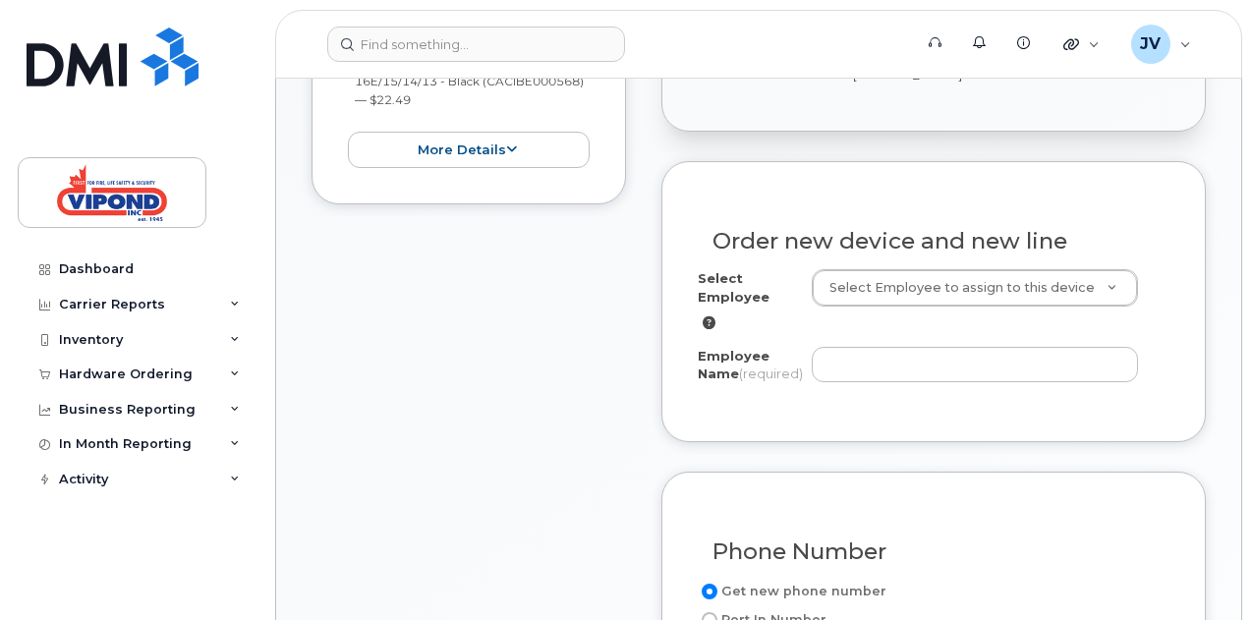
scroll to position [611, 0]
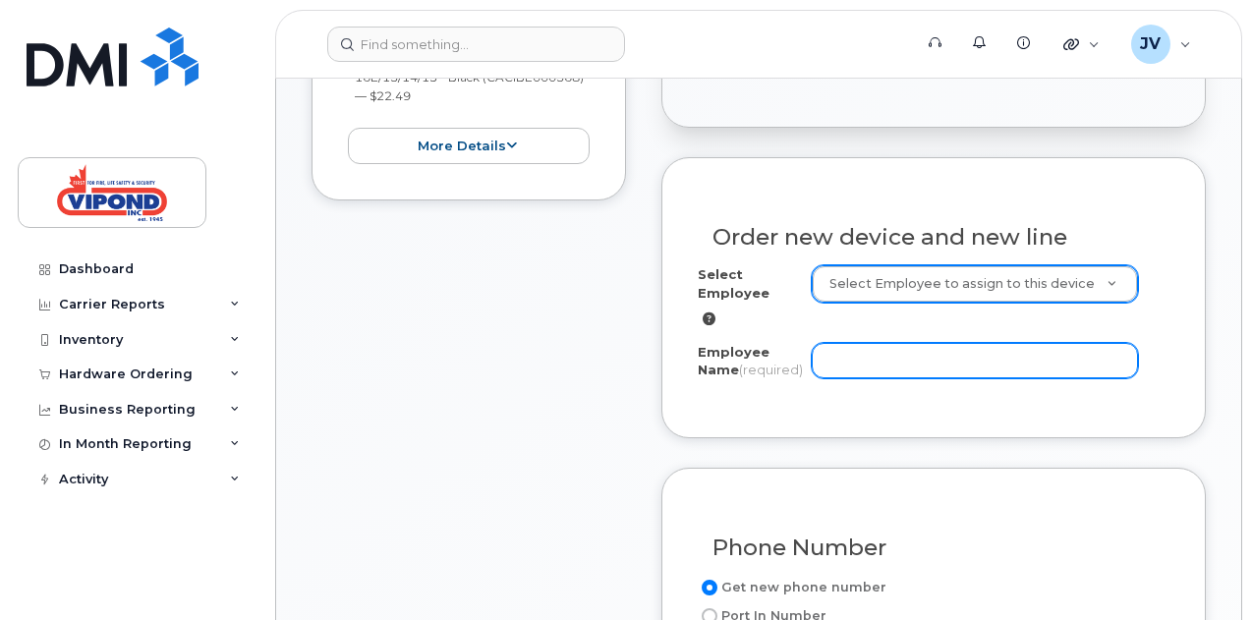
click at [894, 369] on input "Employee Name (required)" at bounding box center [975, 360] width 326 height 35
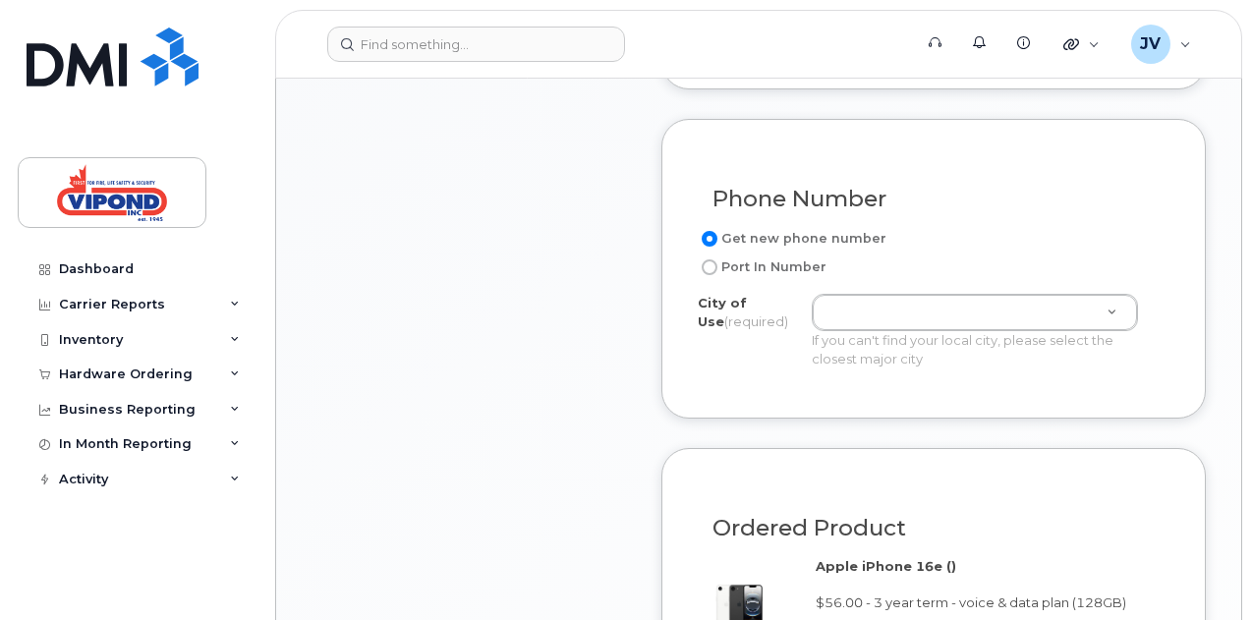
scroll to position [993, 0]
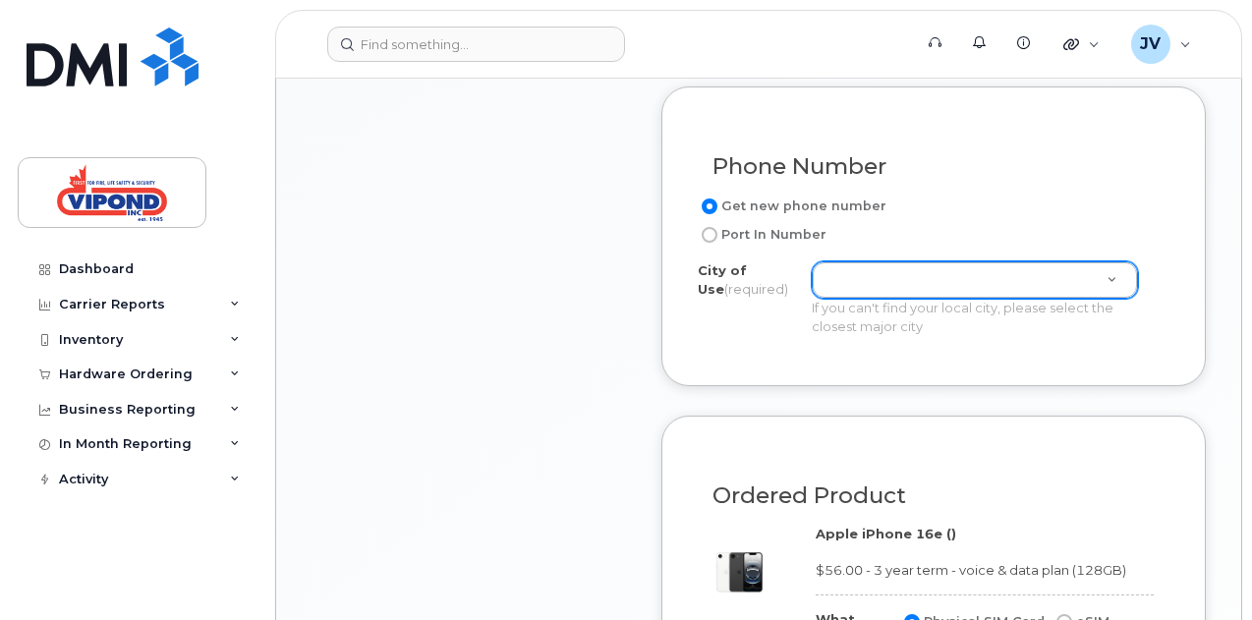
type input "[PERSON_NAME]"
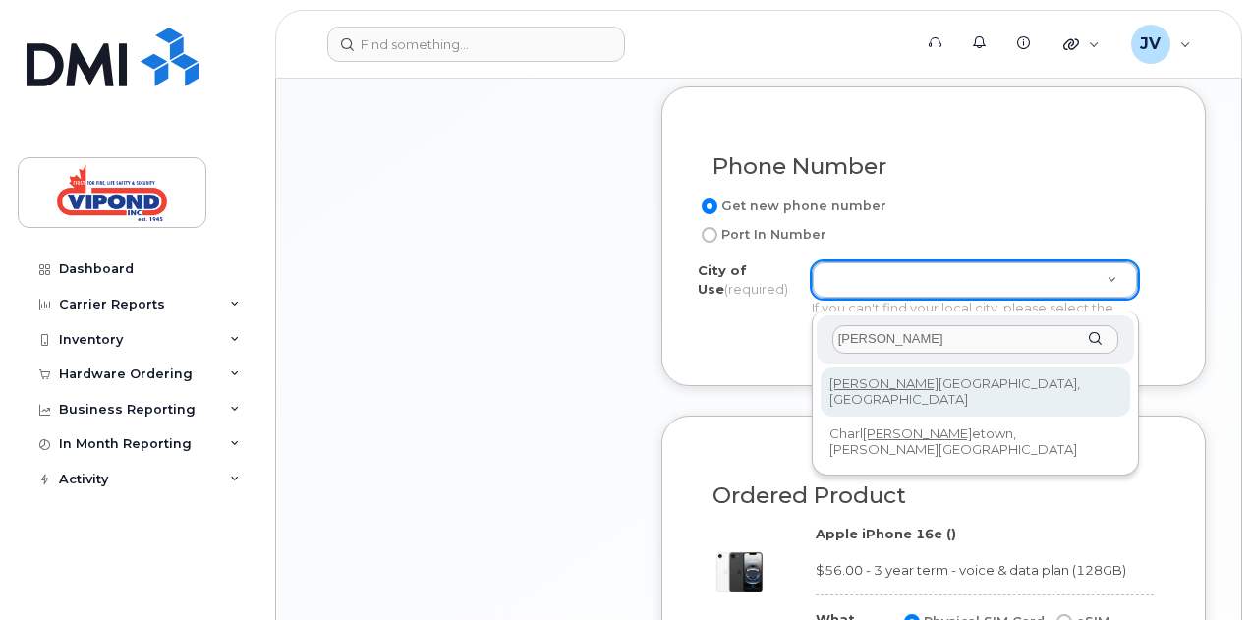
type input "ott"
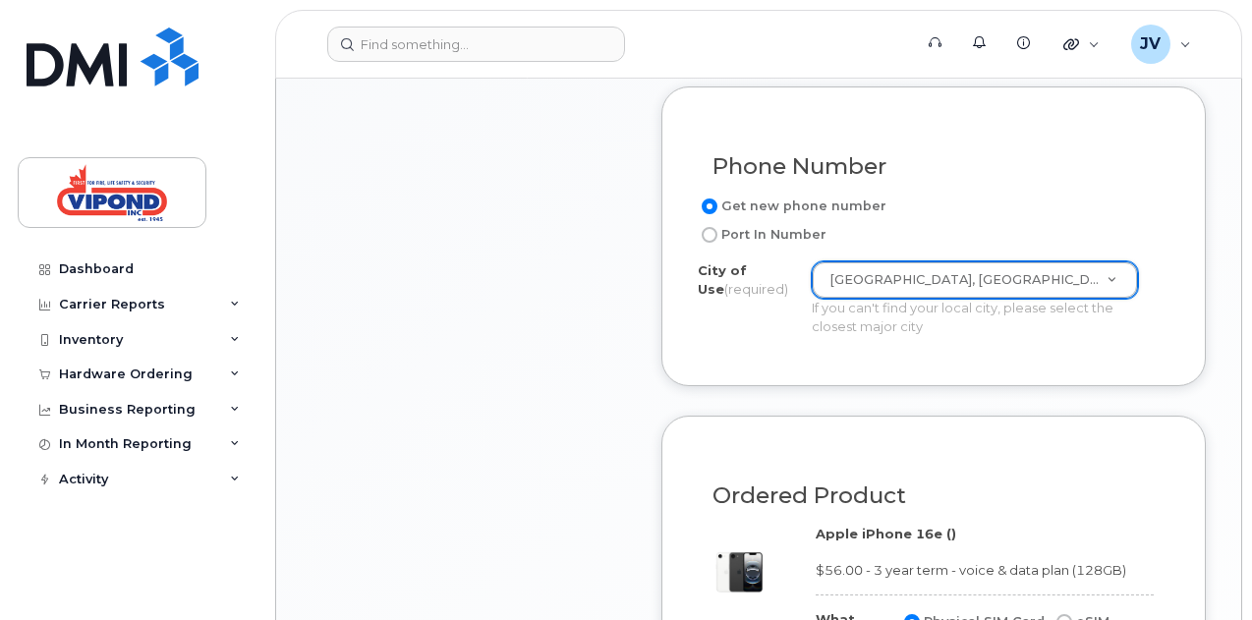
type input "4580"
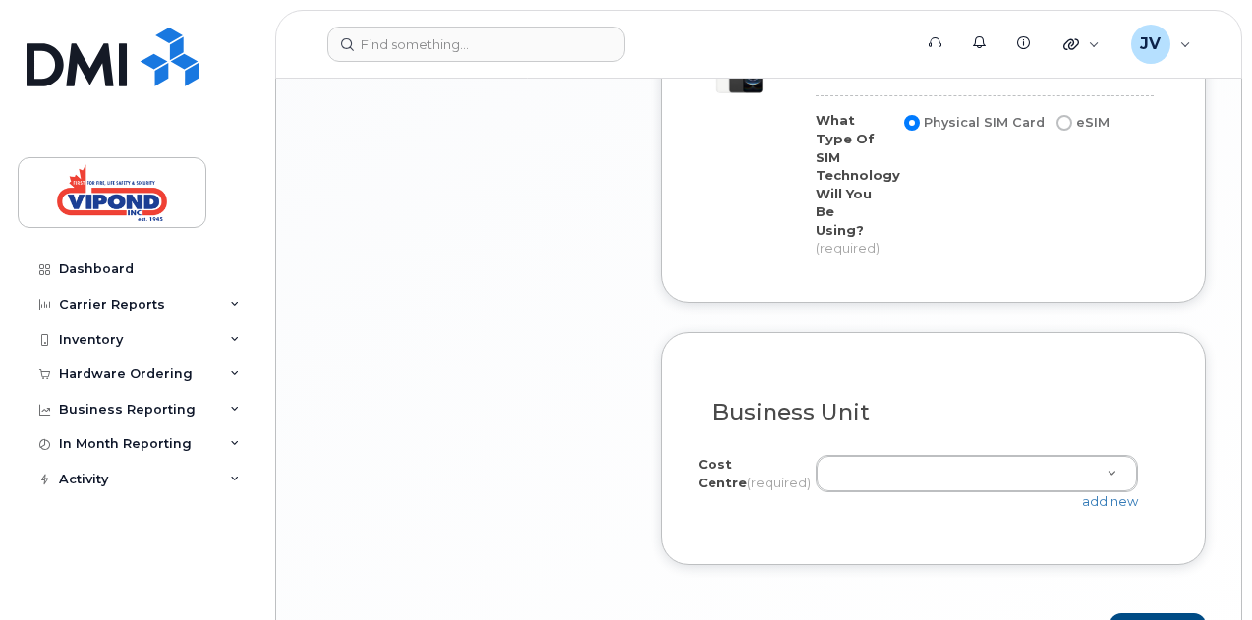
scroll to position [1610, 0]
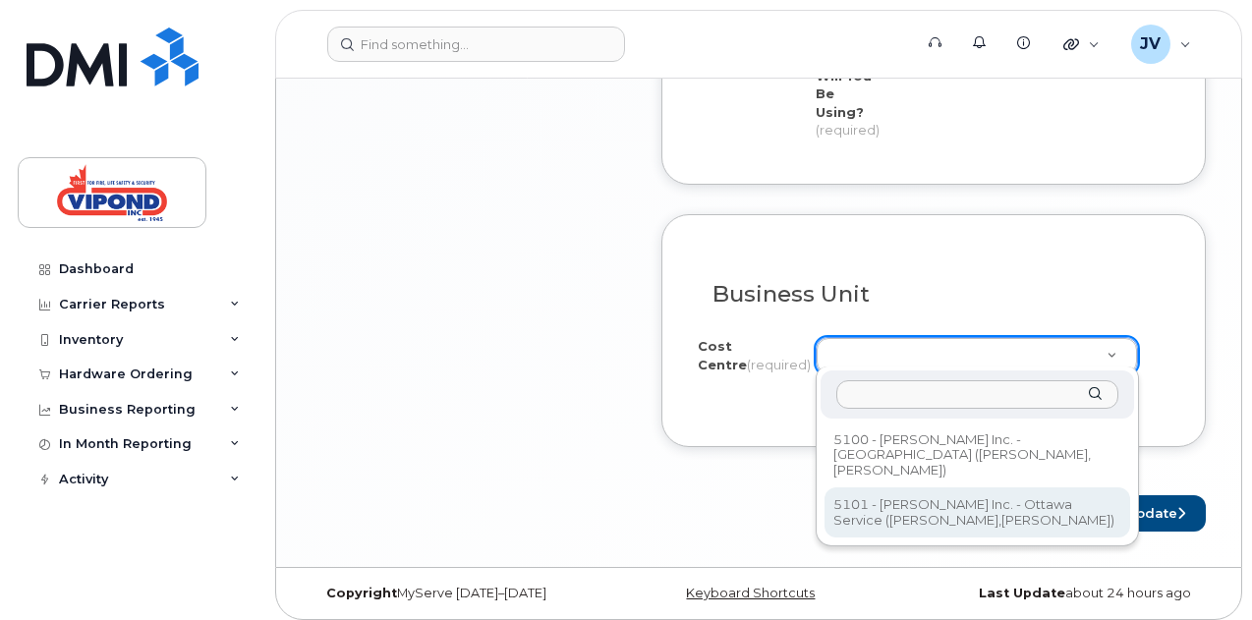
select select "5101"
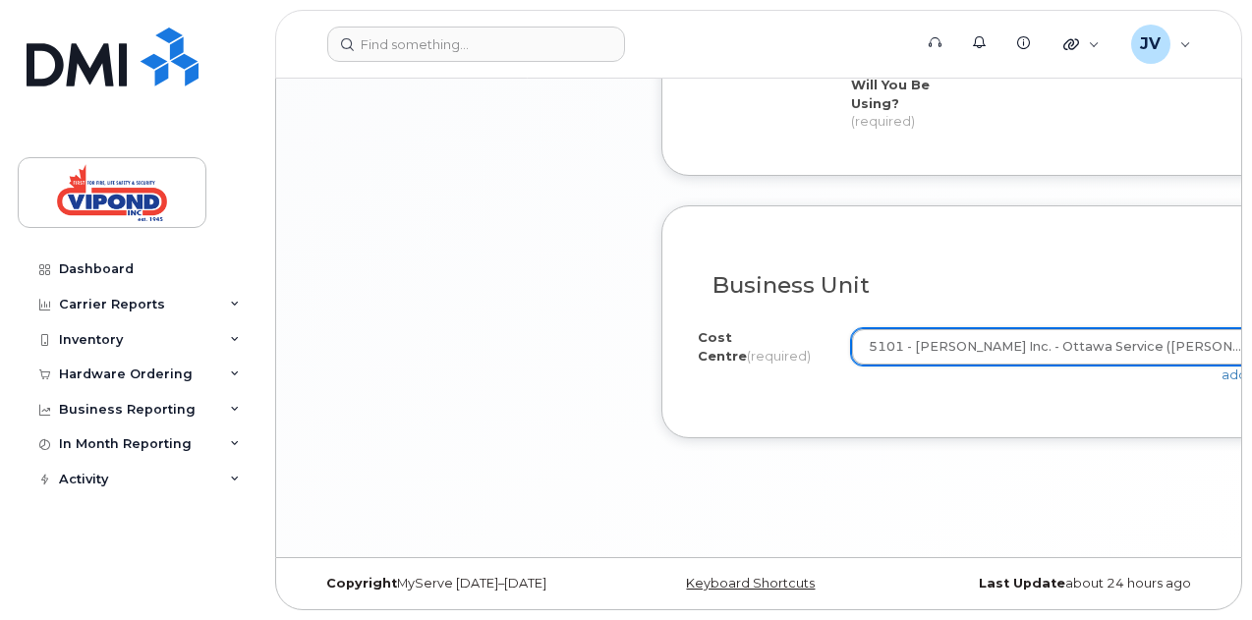
scroll to position [1592, 0]
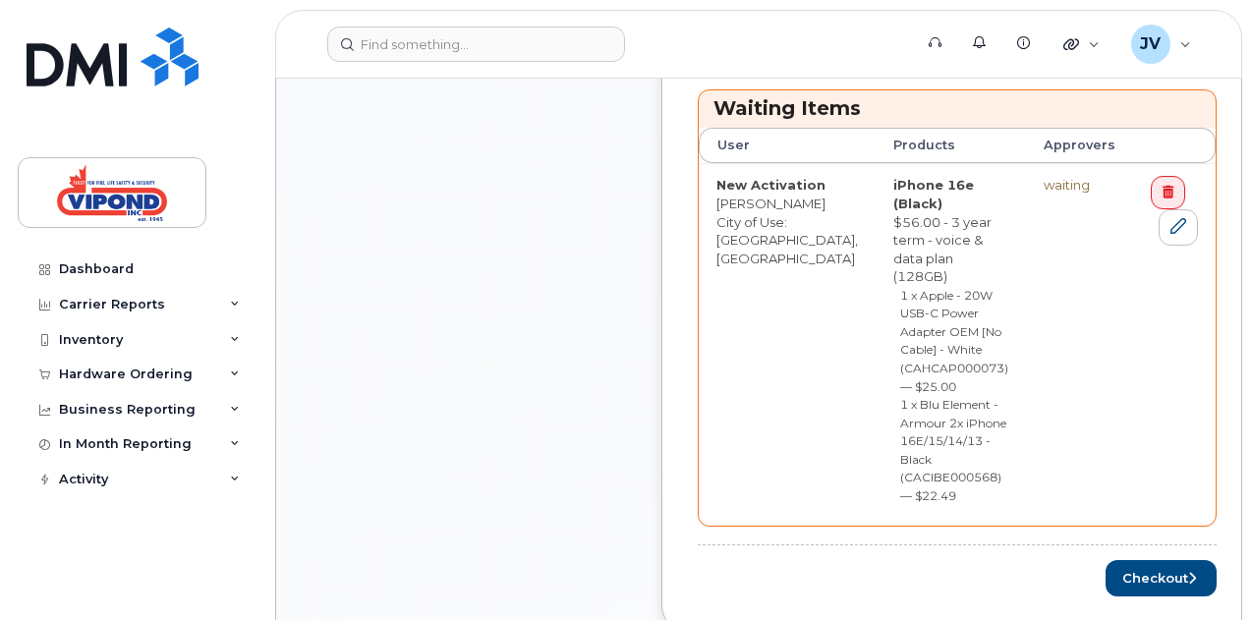
scroll to position [871, 0]
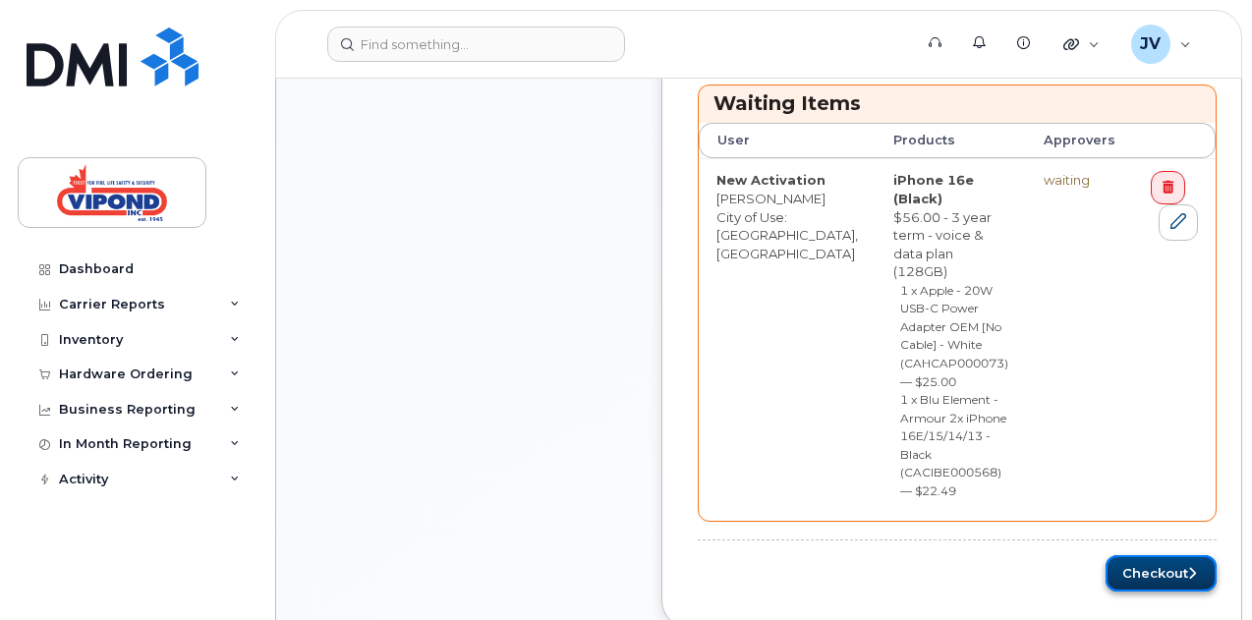
click at [1119, 555] on button "Checkout" at bounding box center [1161, 573] width 111 height 36
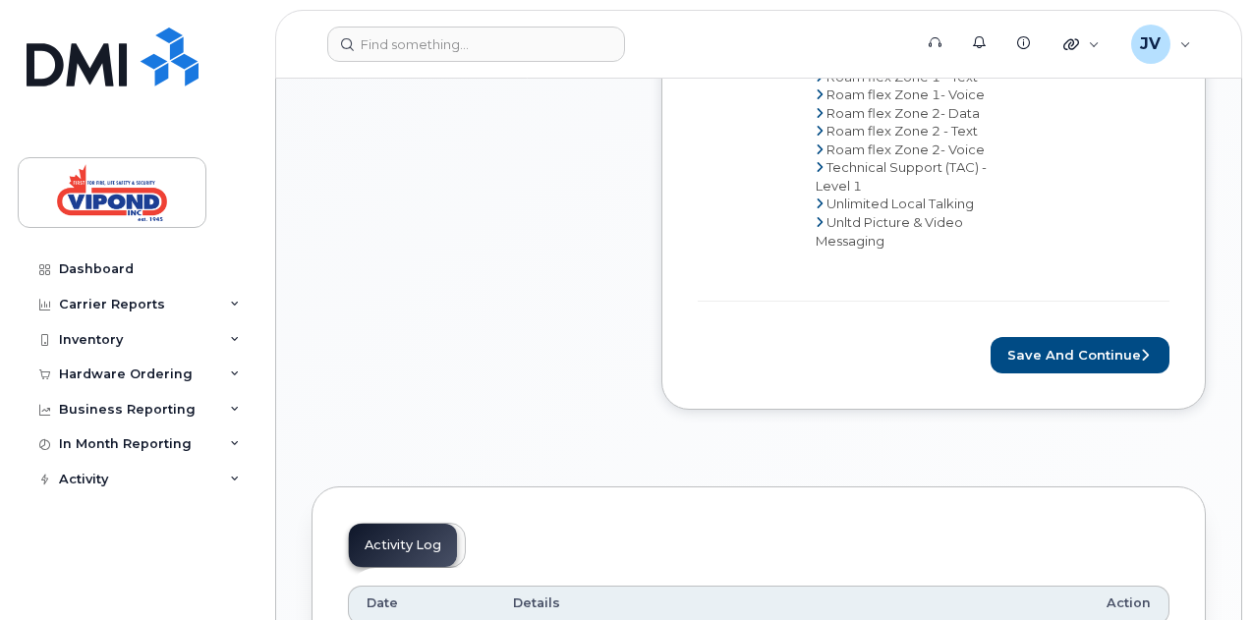
scroll to position [1196, 0]
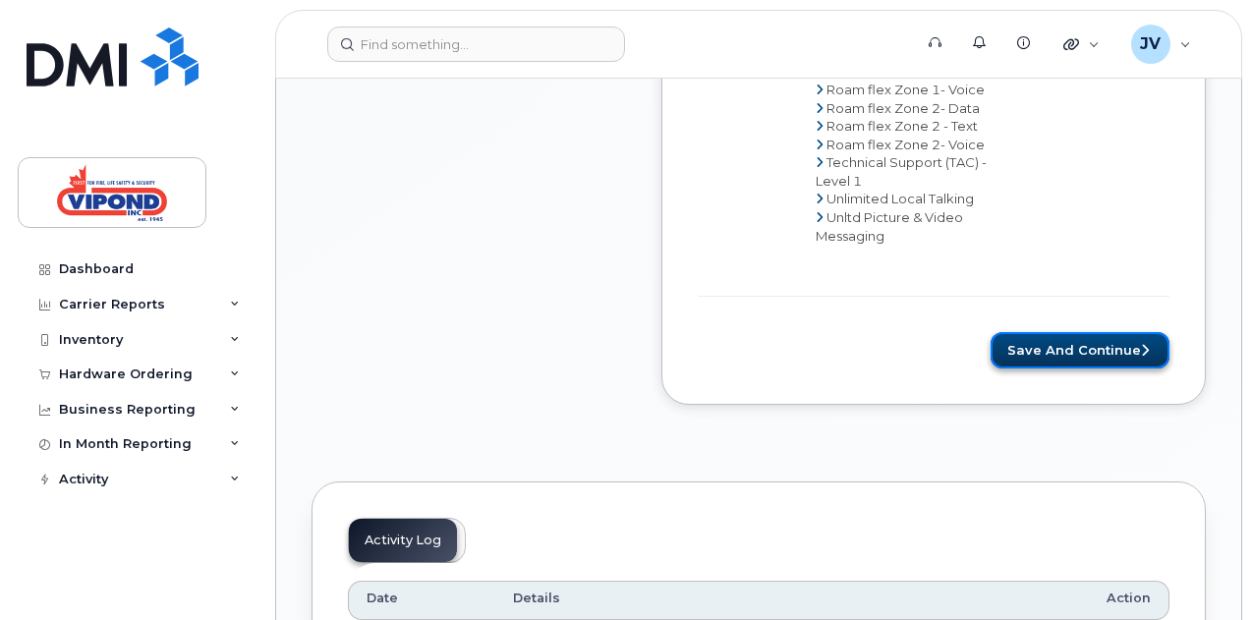
click at [1103, 348] on button "Save and Continue" at bounding box center [1080, 350] width 179 height 36
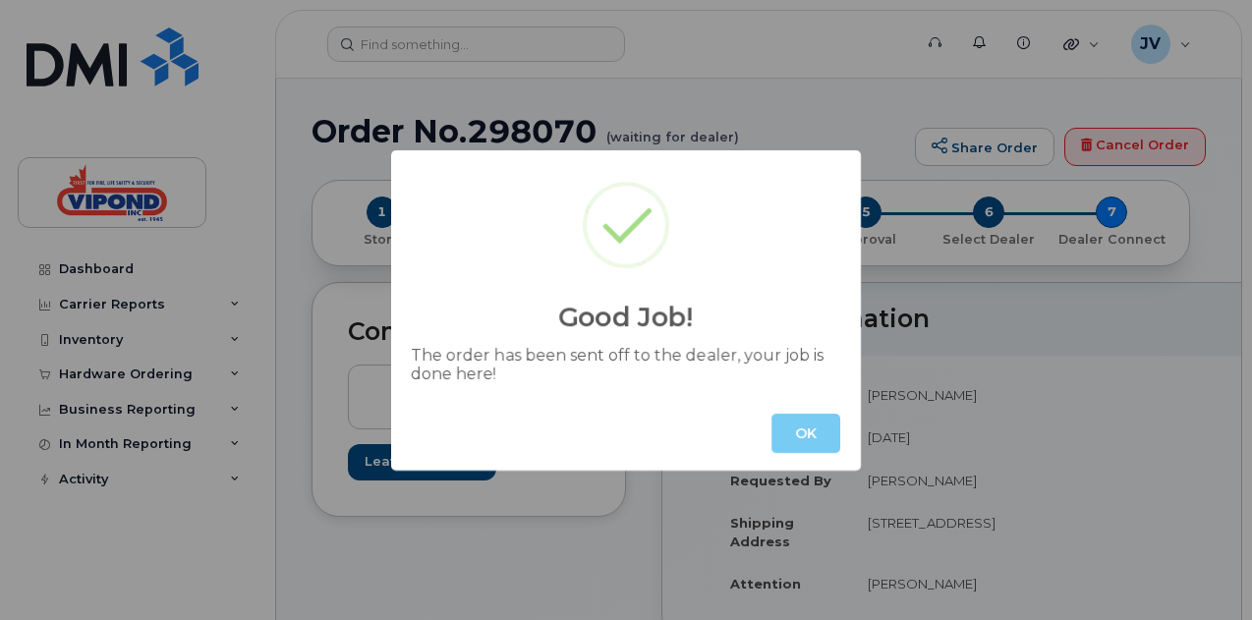
click at [798, 430] on button "OK" at bounding box center [806, 433] width 69 height 39
